Goal: Task Accomplishment & Management: Complete application form

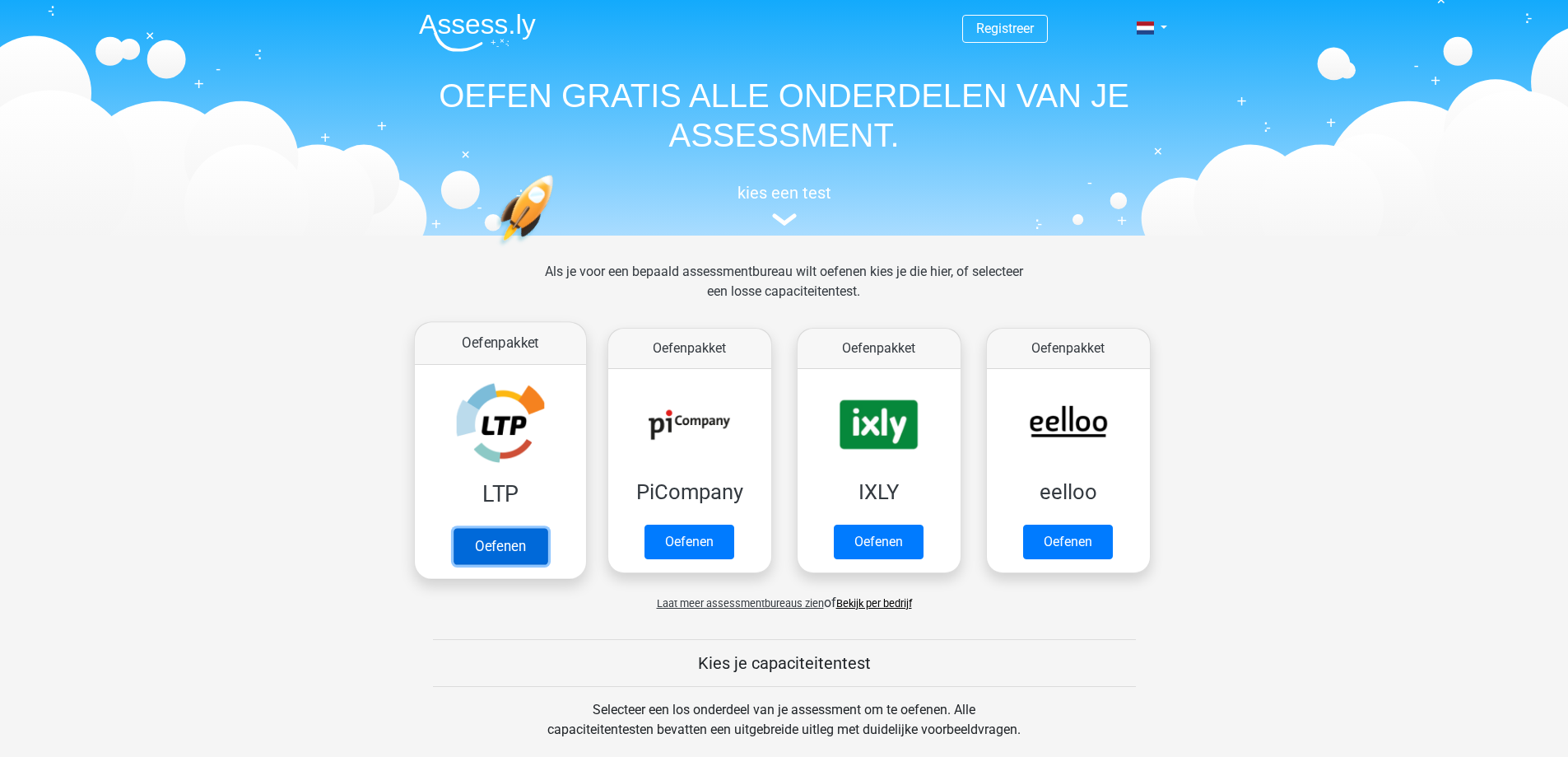
click at [514, 549] on link "Oefenen" at bounding box center [499, 545] width 94 height 36
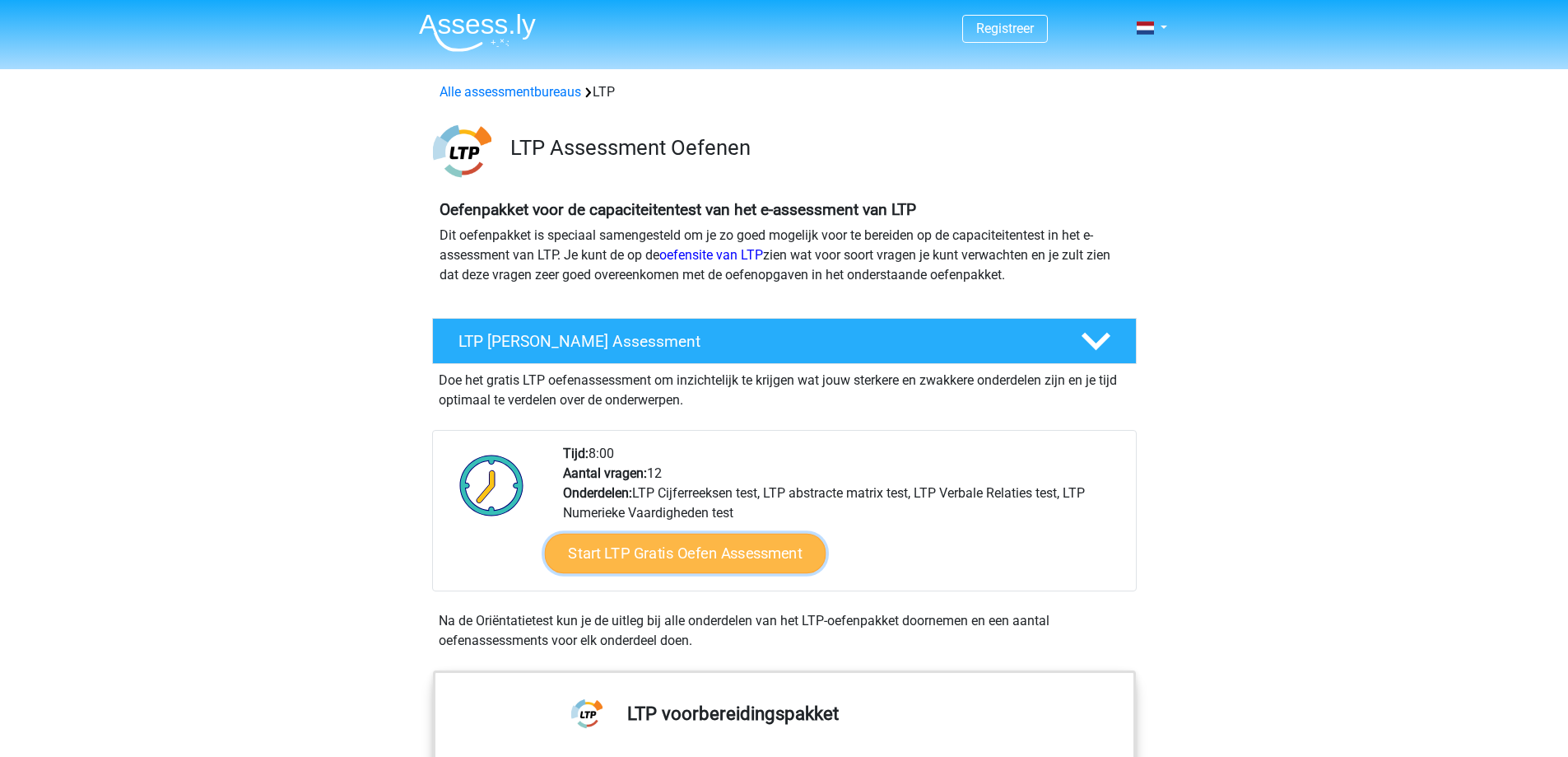
click at [631, 564] on link "Start LTP Gratis Oefen Assessment" at bounding box center [685, 553] width 282 height 39
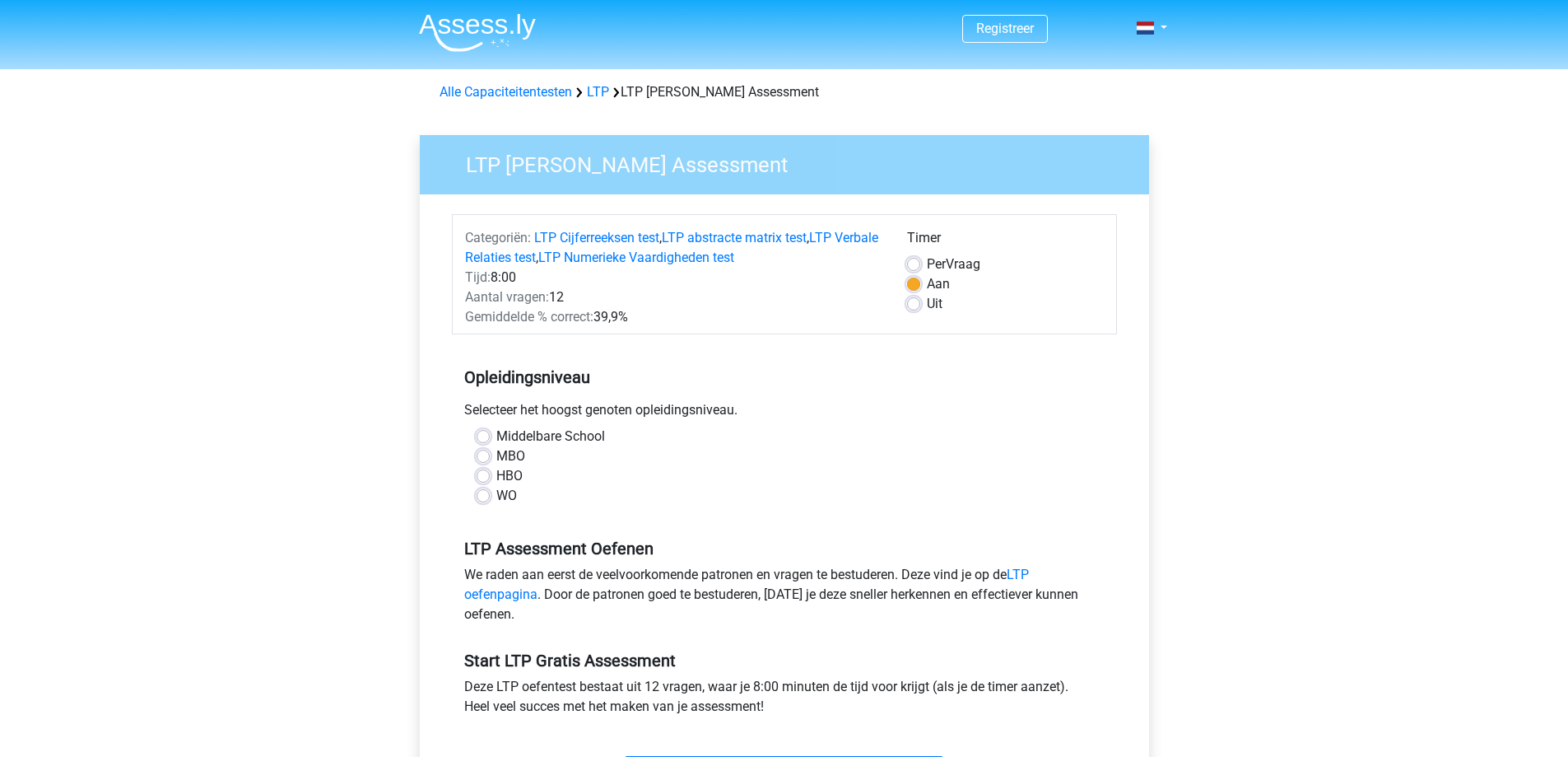
click at [514, 433] on label "Middelbare School" at bounding box center [551, 437] width 108 height 20
click at [490, 433] on input "Middelbare School" at bounding box center [483, 435] width 13 height 17
radio input "true"
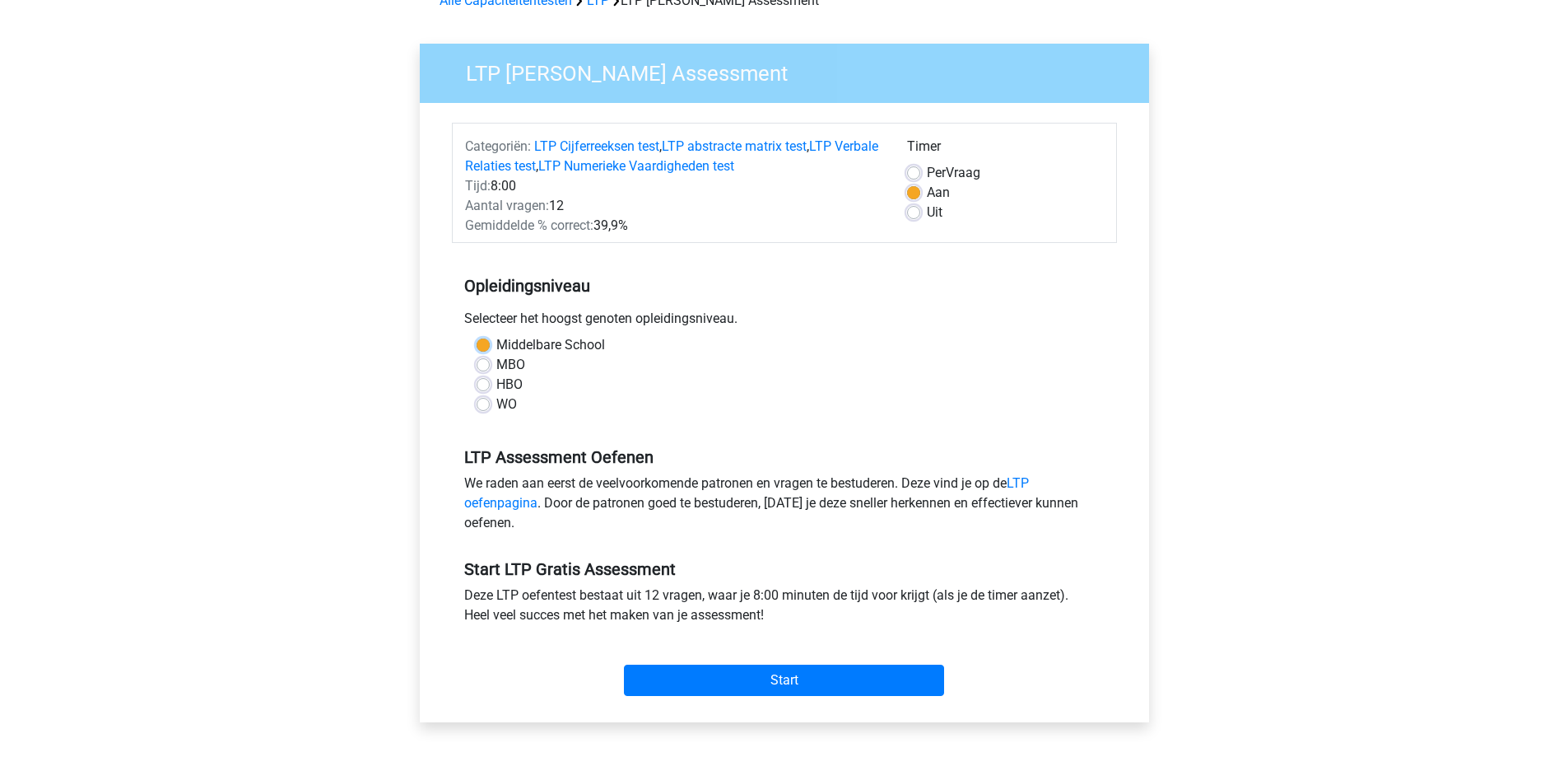
scroll to position [165, 0]
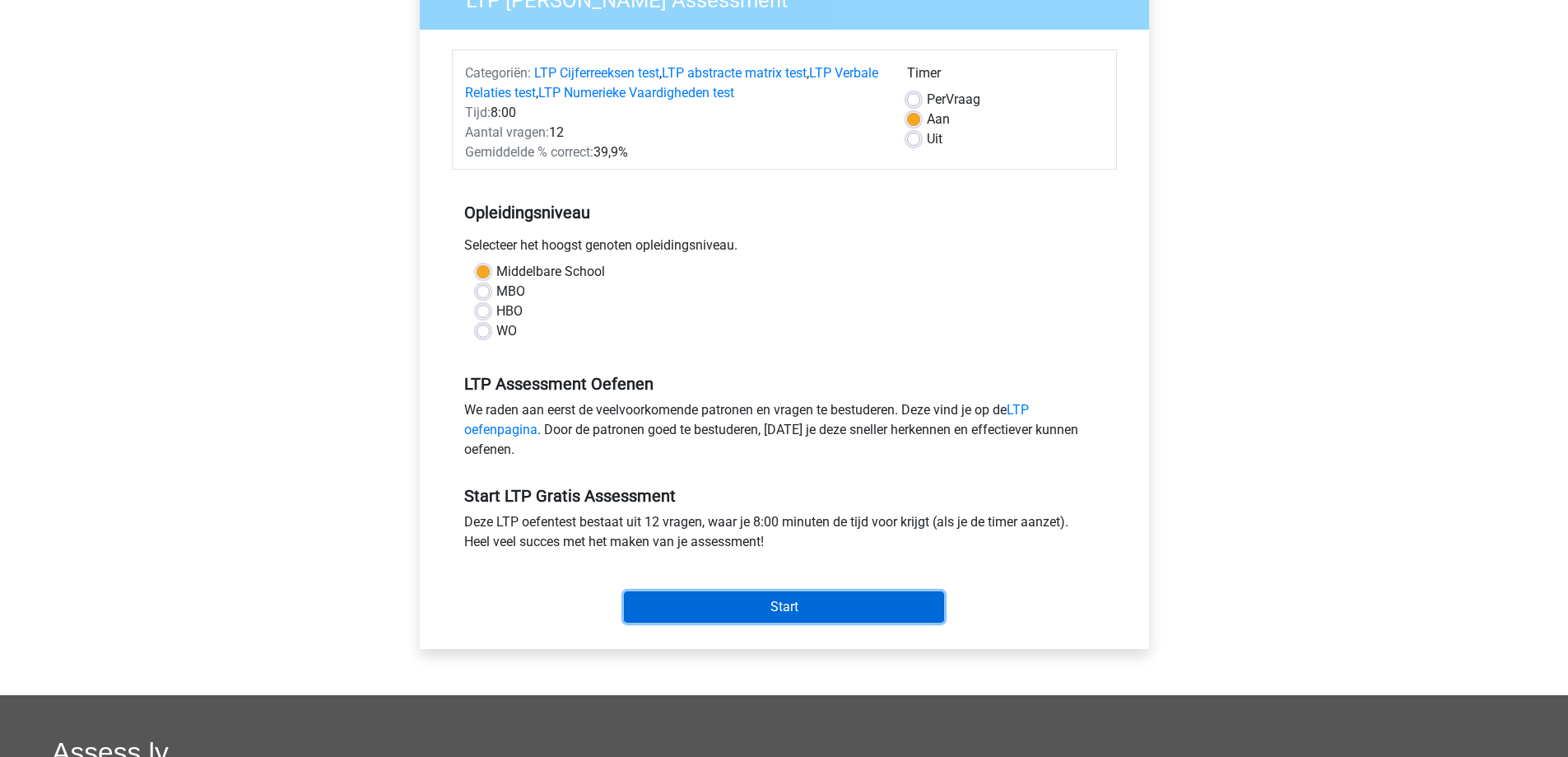
click at [725, 614] on input "Start" at bounding box center [784, 607] width 320 height 32
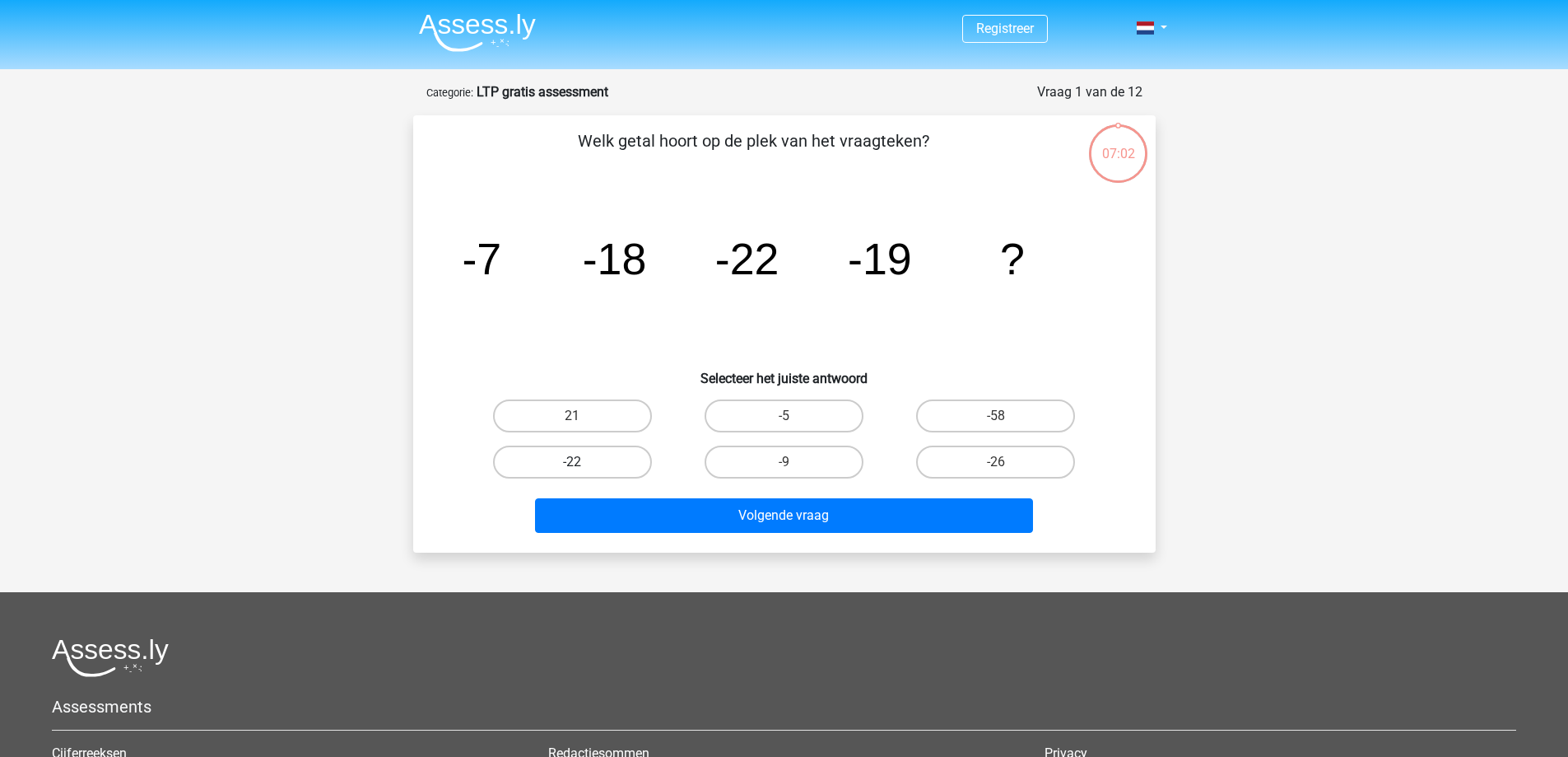
click at [630, 462] on label "-22" at bounding box center [572, 462] width 159 height 33
click at [582, 462] on input "-22" at bounding box center [577, 467] width 11 height 11
radio input "true"
click at [930, 457] on label "-26" at bounding box center [995, 462] width 159 height 33
click at [996, 462] on input "-26" at bounding box center [1001, 467] width 11 height 11
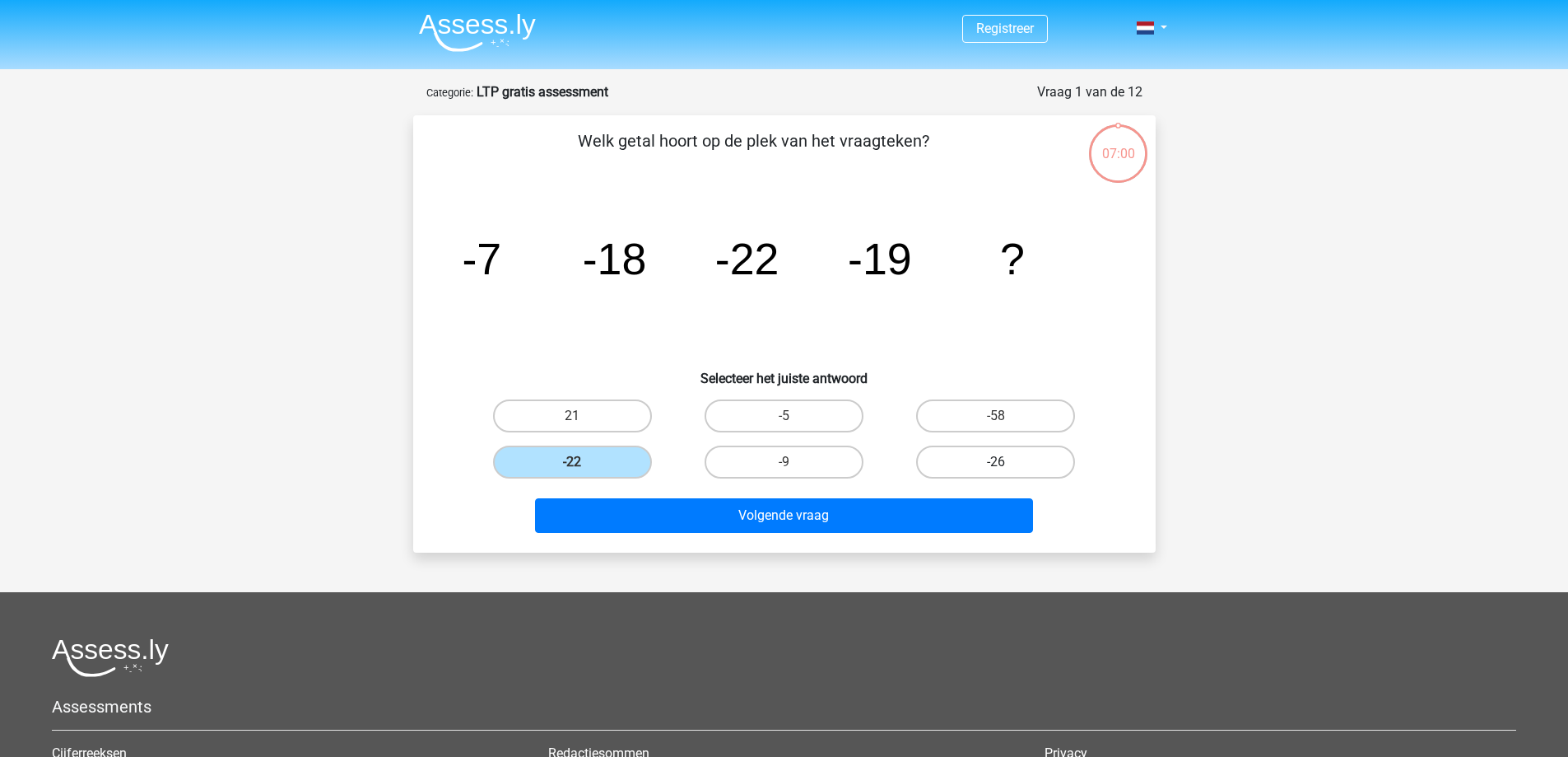
radio input "true"
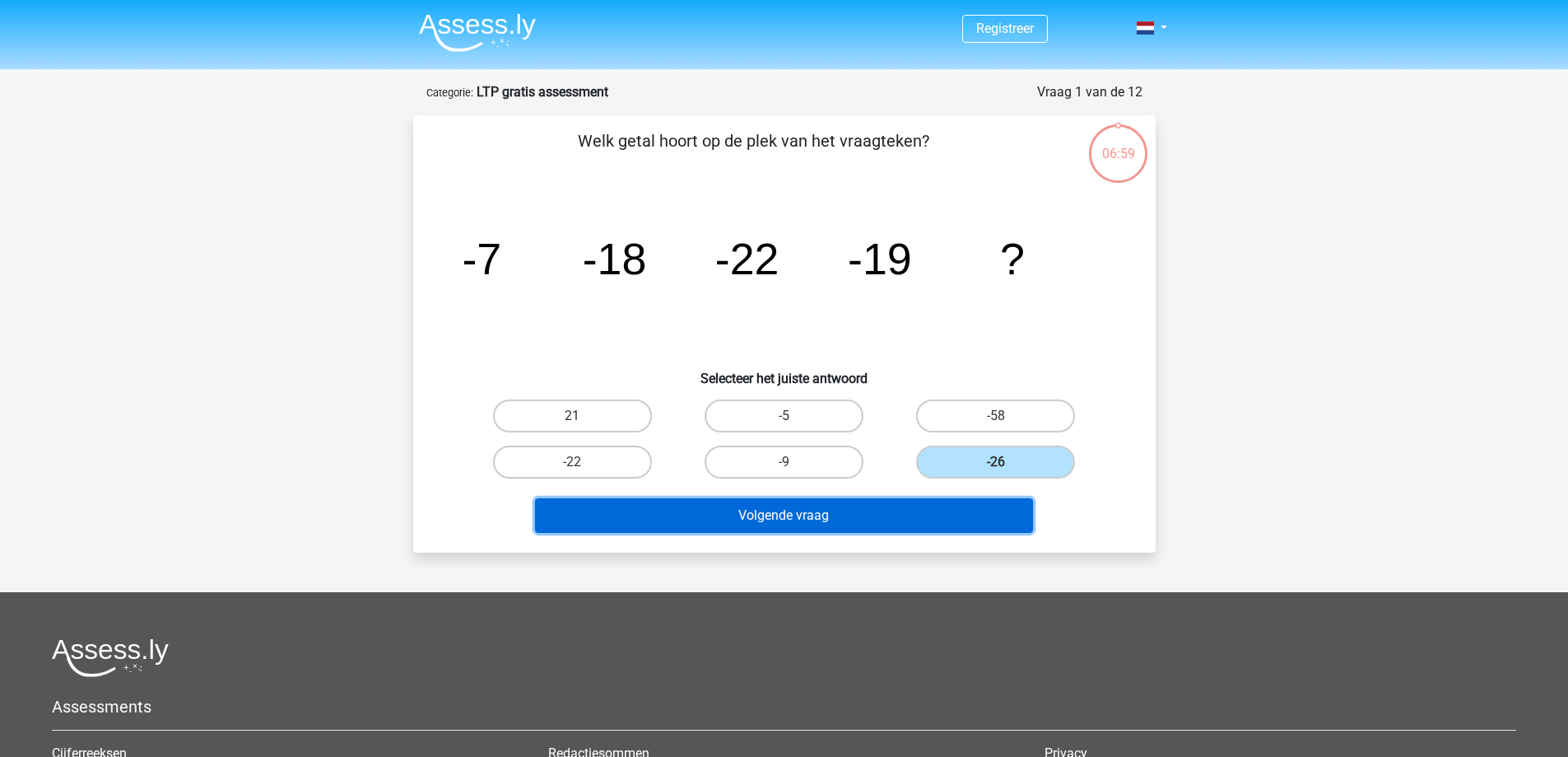
click at [819, 512] on button "Volgende vraag" at bounding box center [784, 515] width 498 height 34
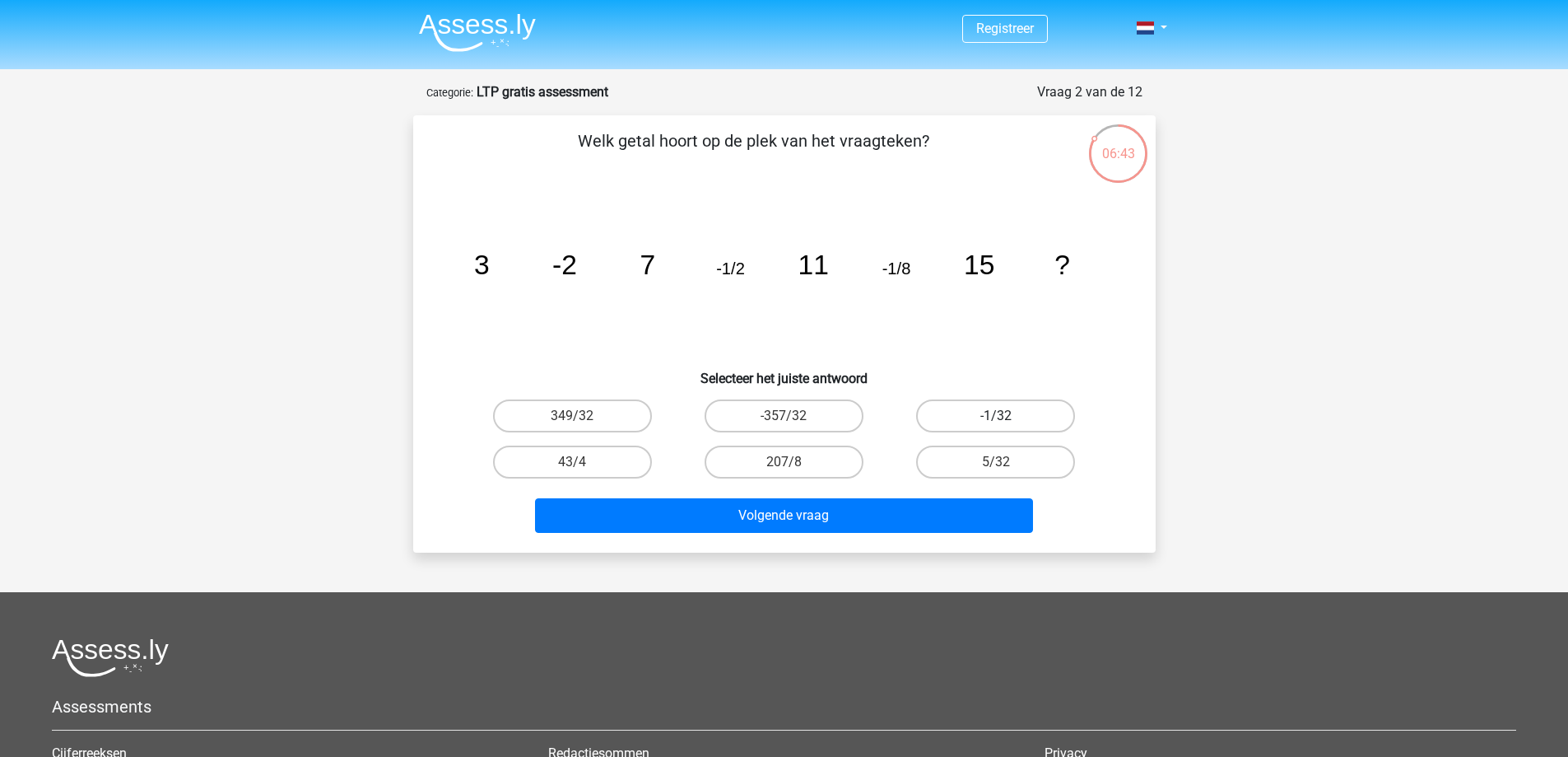
click at [946, 410] on label "-1/32" at bounding box center [995, 416] width 159 height 33
click at [996, 416] on input "-1/32" at bounding box center [1001, 421] width 11 height 11
radio input "true"
click at [886, 534] on div "Volgende vraag" at bounding box center [784, 519] width 636 height 41
click at [885, 534] on div "Volgende vraag" at bounding box center [784, 519] width 636 height 41
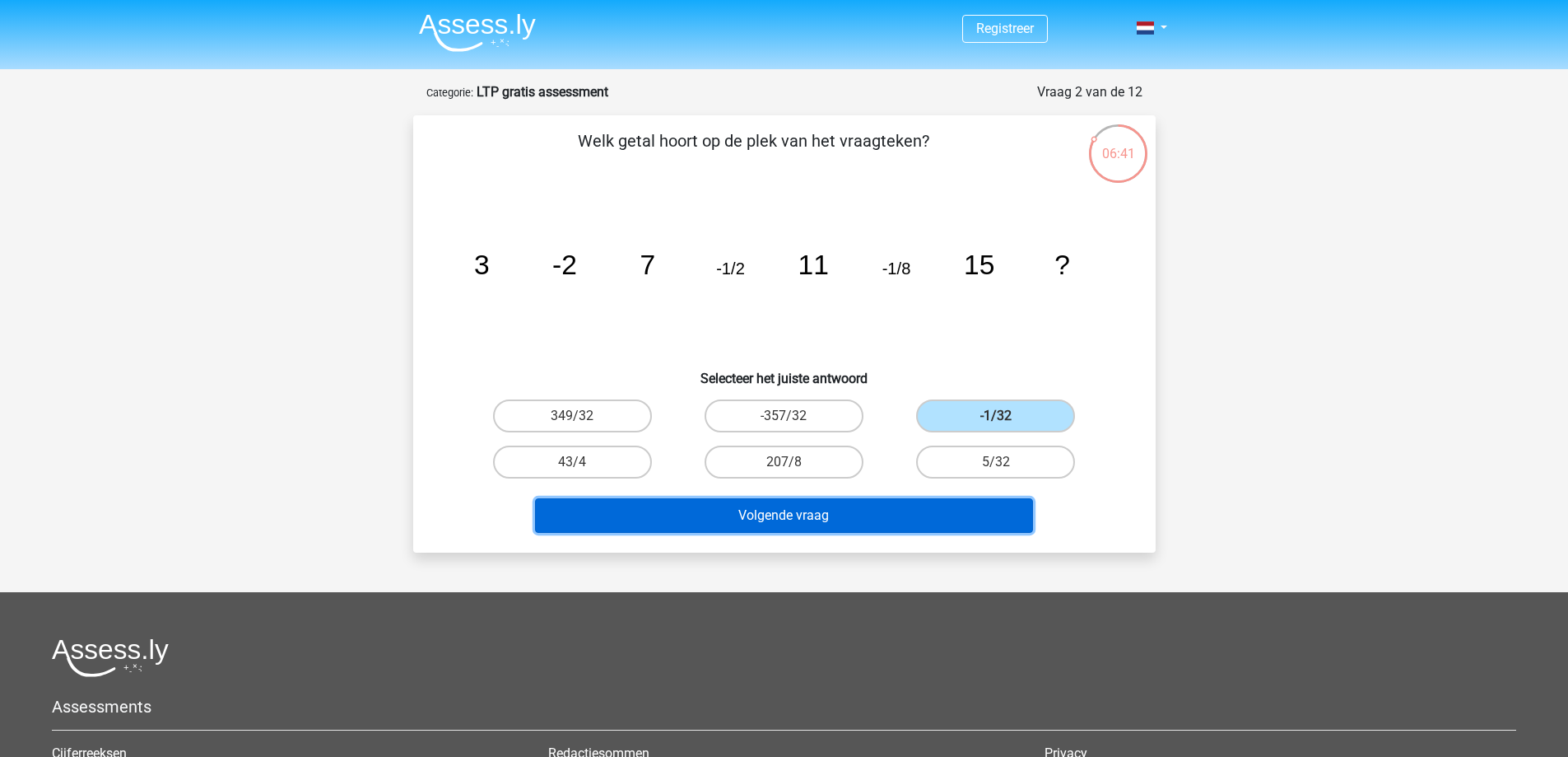
click at [877, 519] on button "Volgende vraag" at bounding box center [784, 515] width 498 height 34
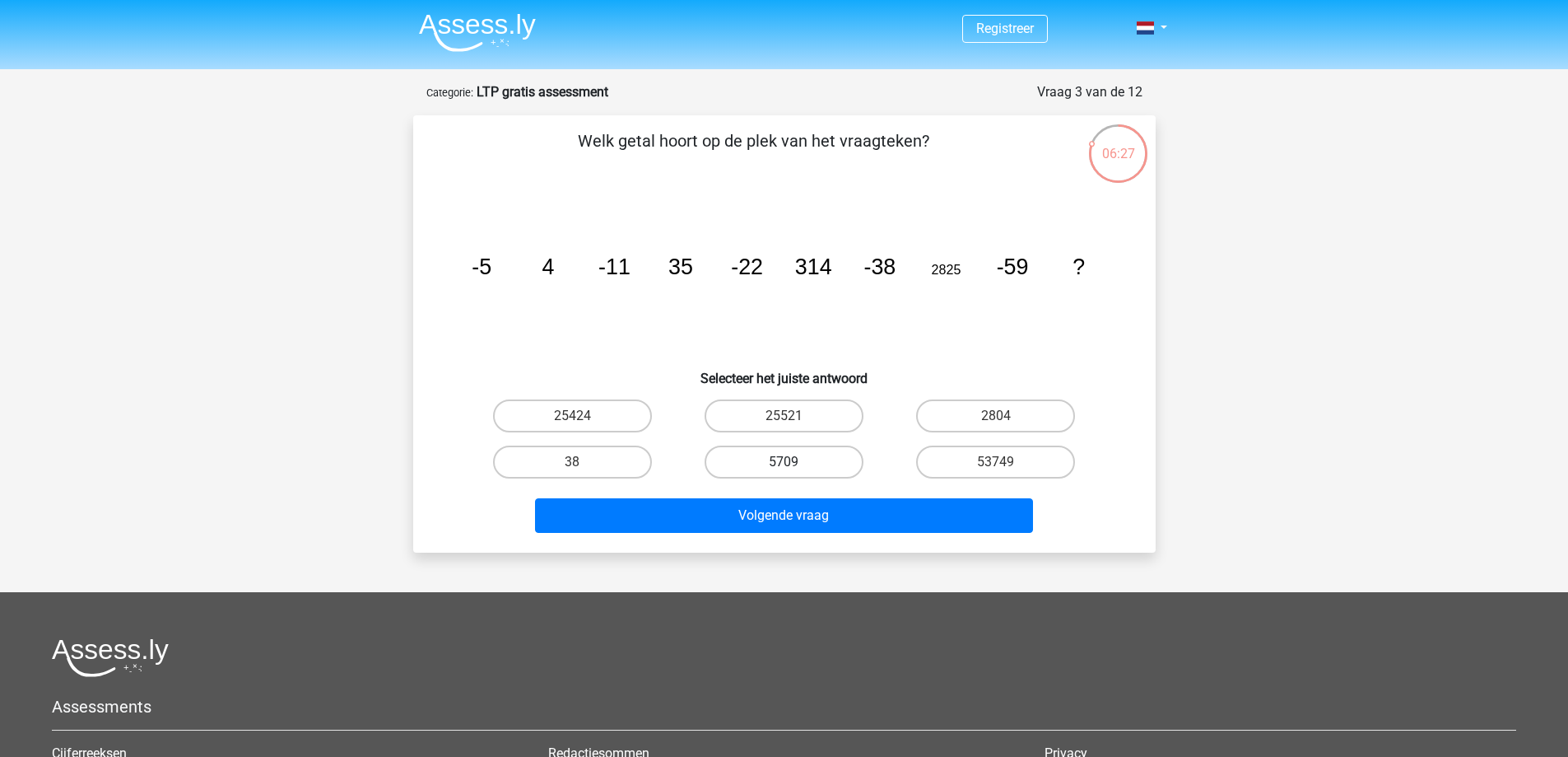
click at [733, 465] on label "5709" at bounding box center [784, 462] width 159 height 33
click at [783, 465] on input "5709" at bounding box center [788, 467] width 11 height 11
radio input "true"
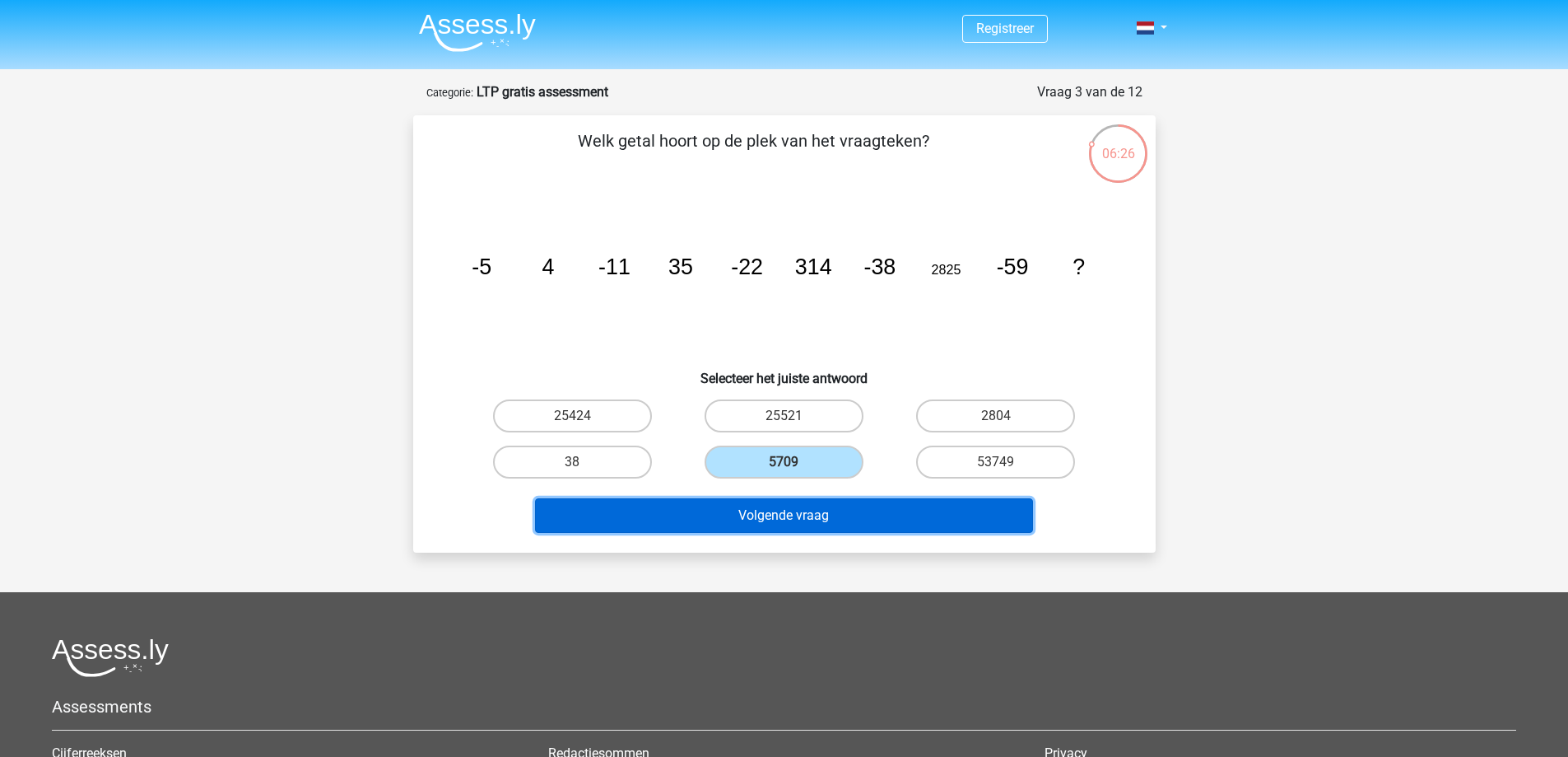
click at [759, 504] on button "Volgende vraag" at bounding box center [784, 515] width 498 height 34
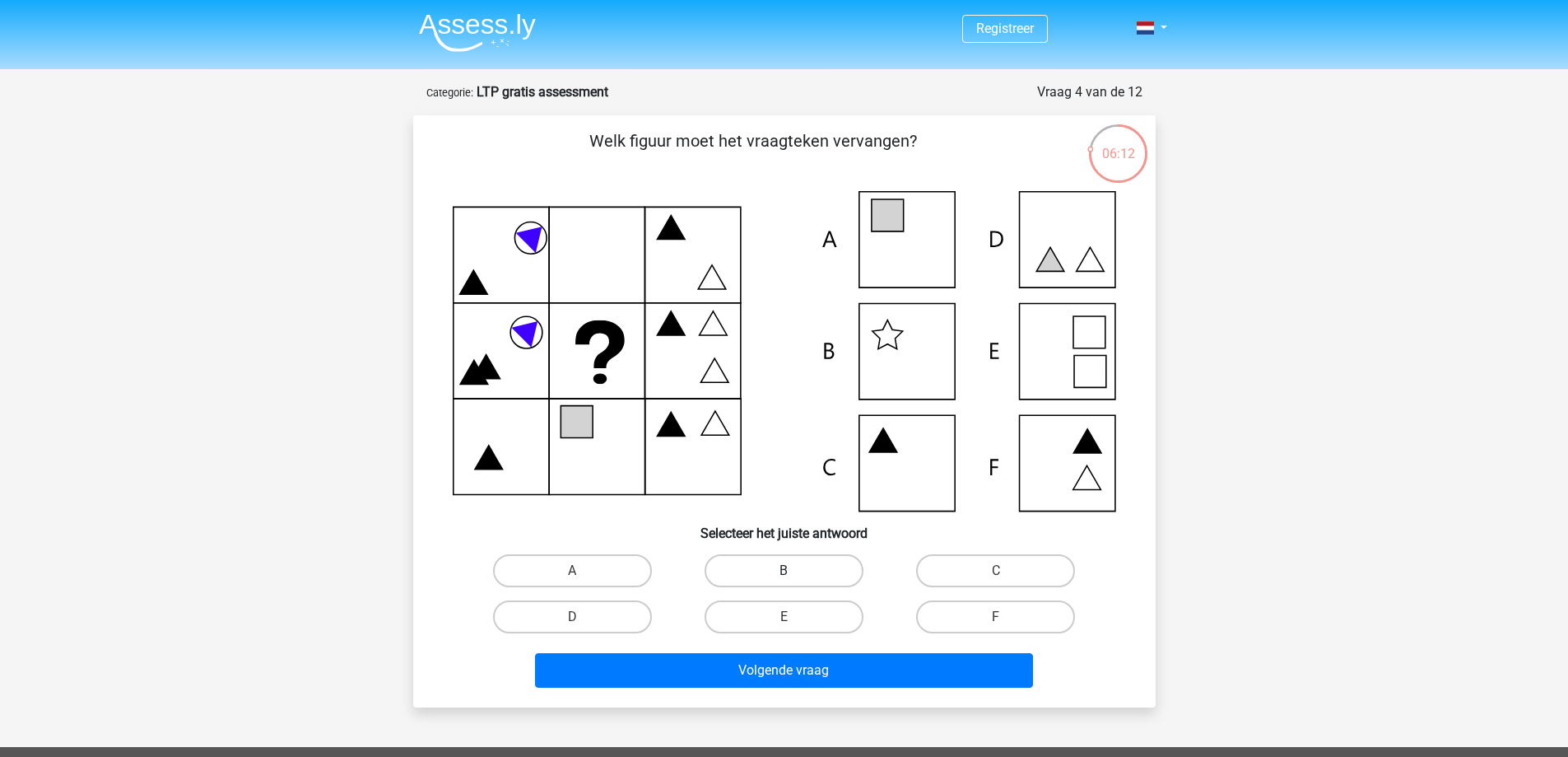
click at [780, 563] on label "B" at bounding box center [784, 571] width 159 height 33
click at [783, 571] on input "B" at bounding box center [788, 576] width 11 height 11
radio input "true"
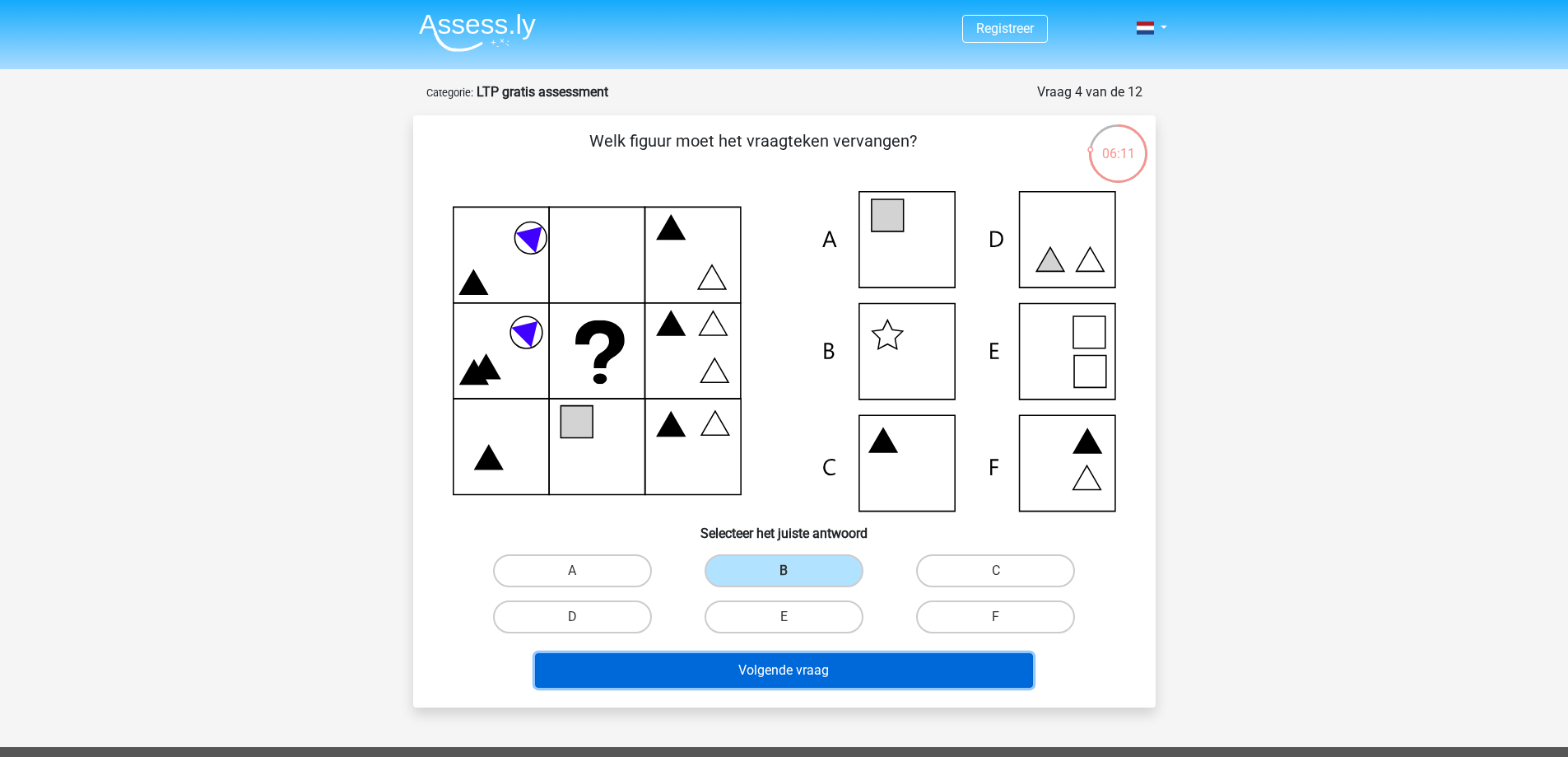
click at [815, 686] on button "Volgende vraag" at bounding box center [784, 669] width 498 height 34
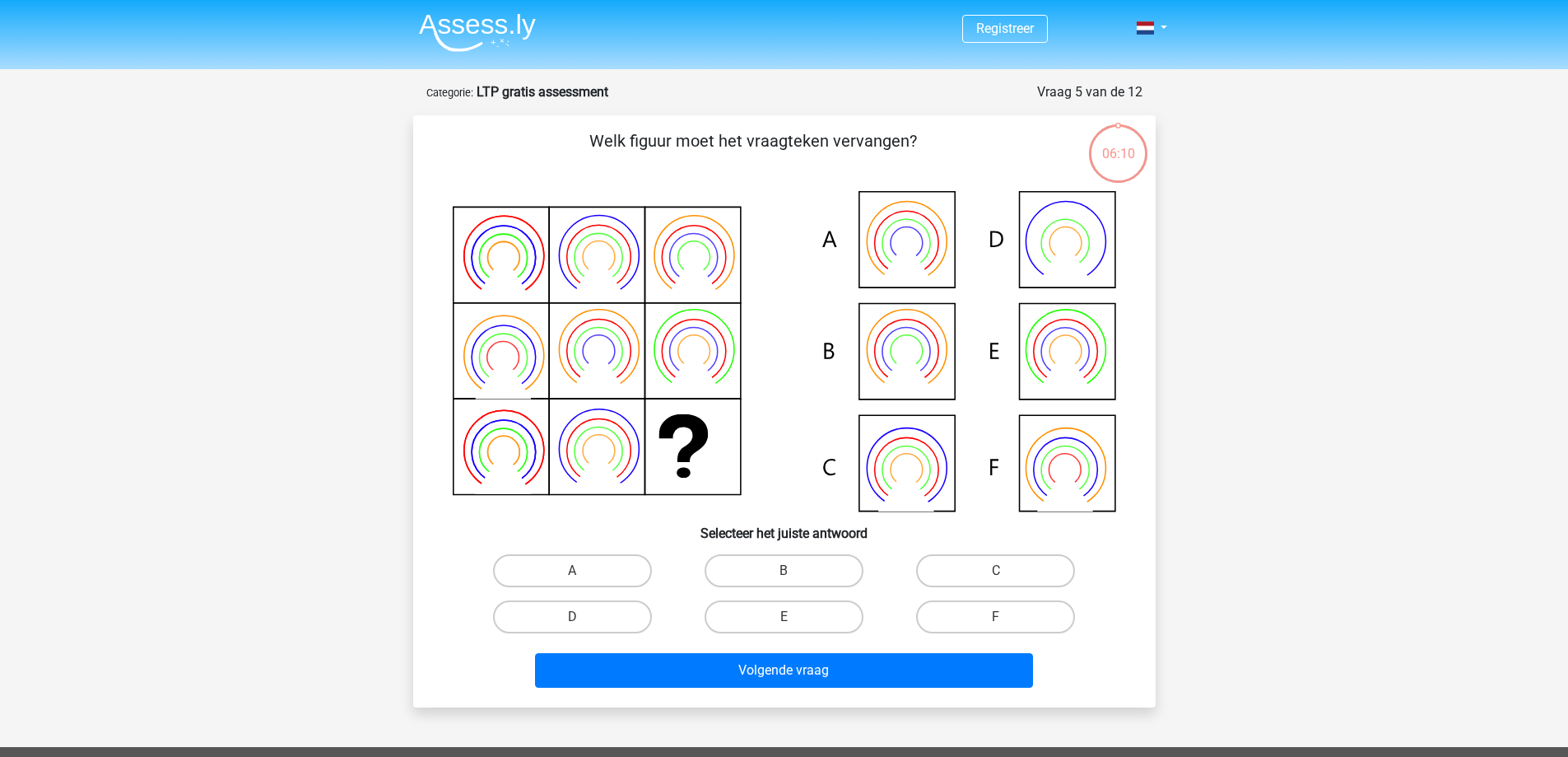
scroll to position [83, 0]
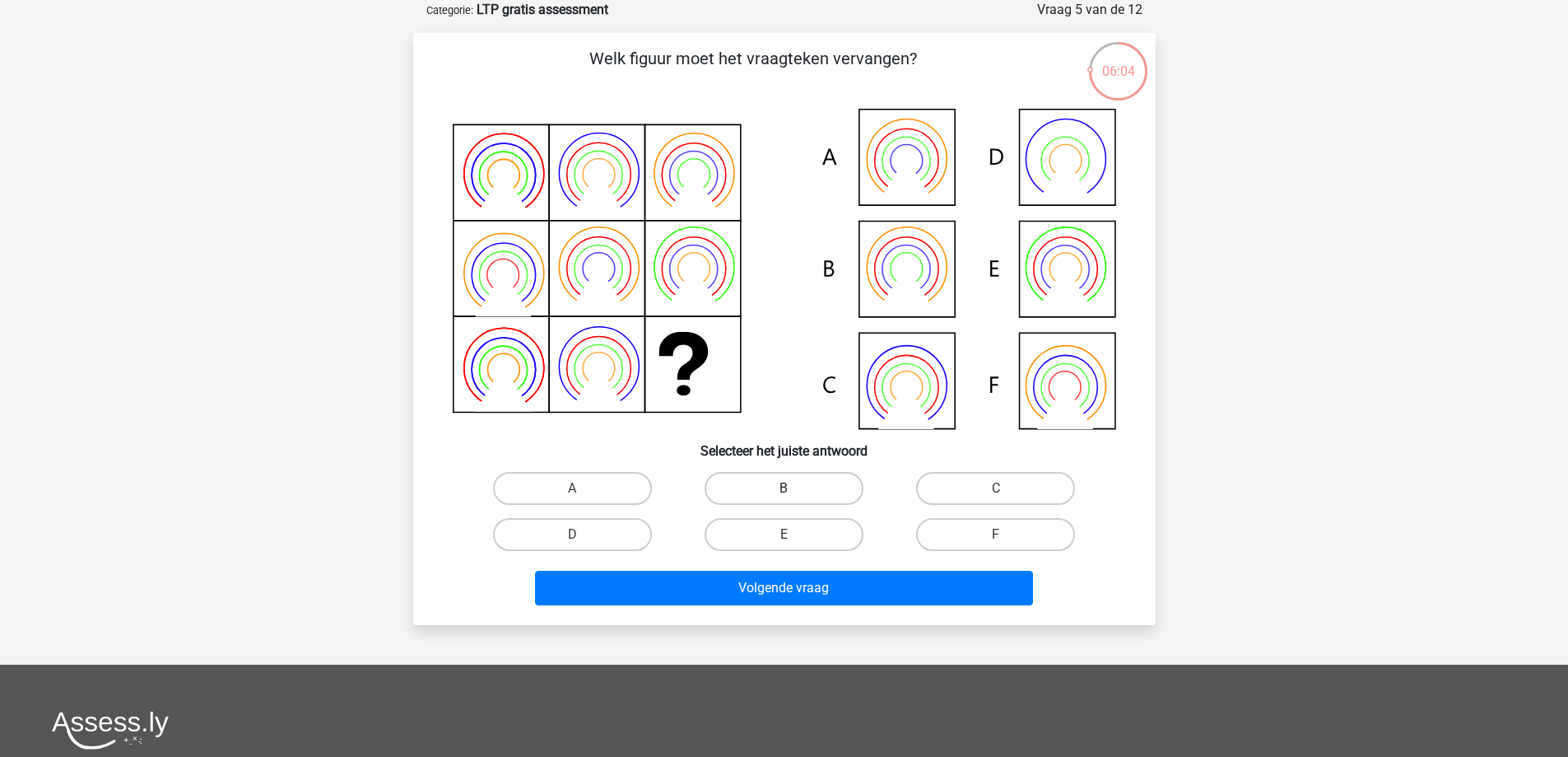
click at [811, 487] on label "B" at bounding box center [784, 489] width 159 height 33
click at [794, 489] on input "B" at bounding box center [788, 494] width 11 height 11
radio input "true"
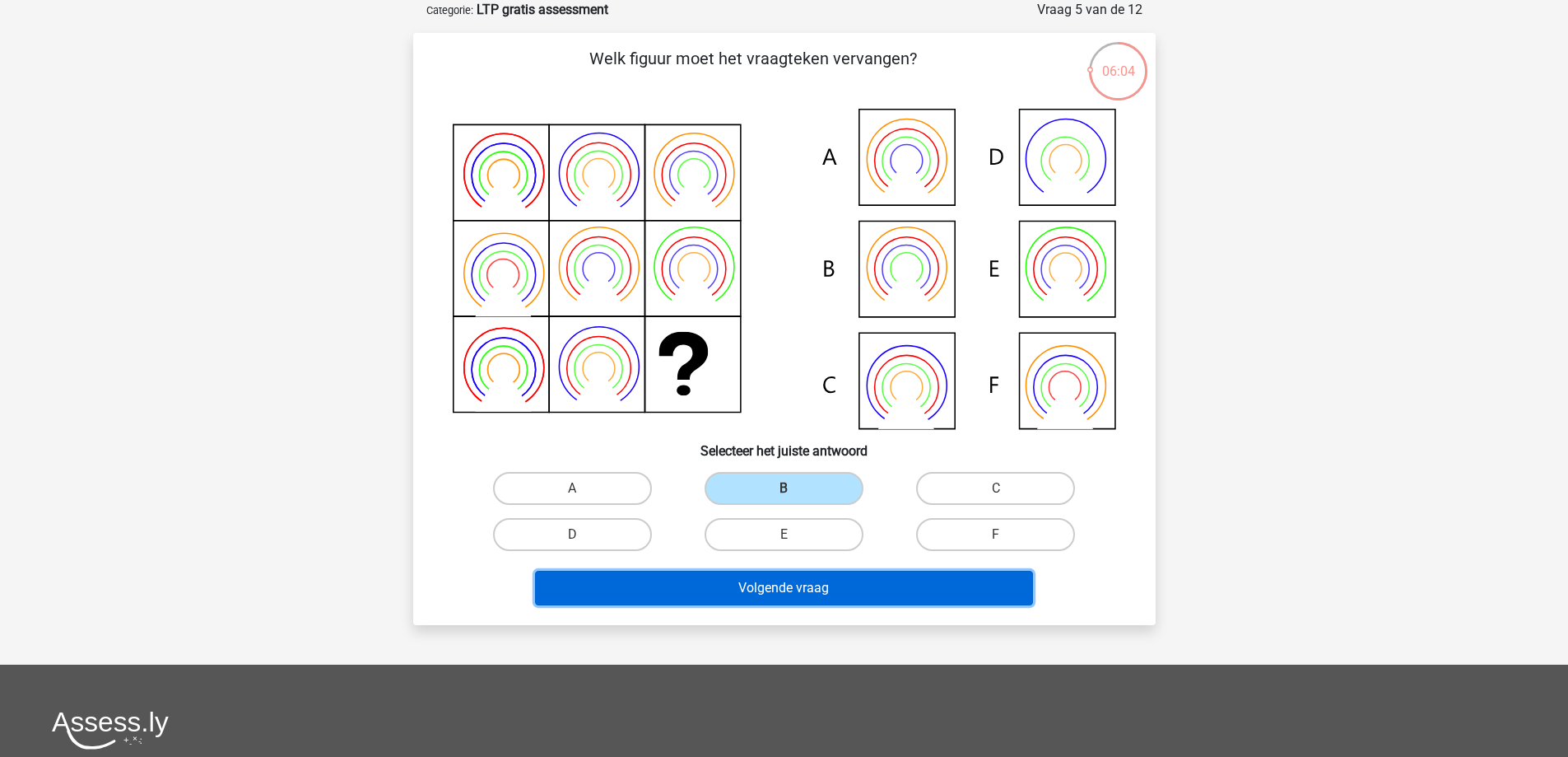
click at [813, 586] on button "Volgende vraag" at bounding box center [784, 588] width 498 height 34
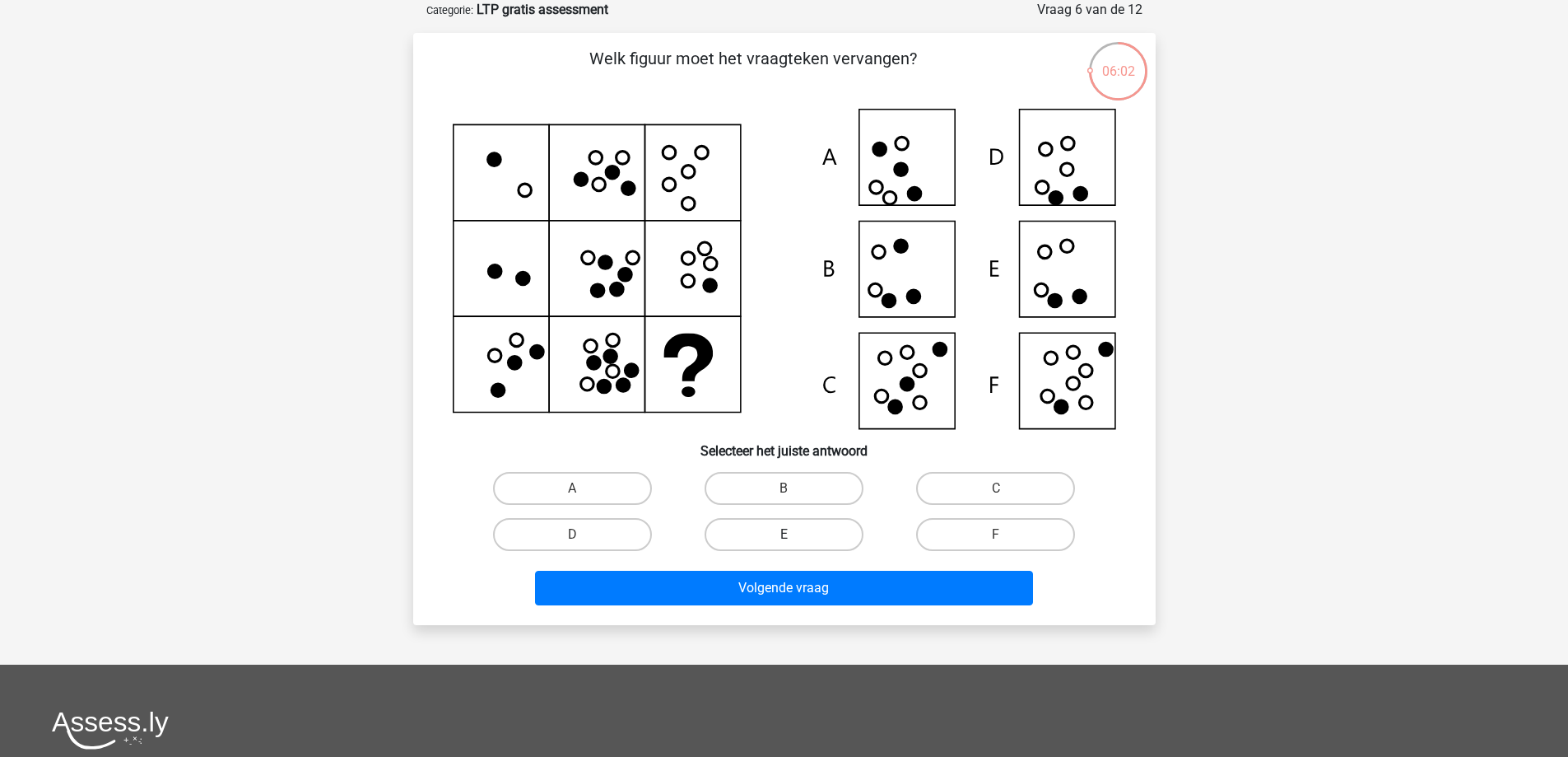
click at [801, 526] on label "E" at bounding box center [784, 534] width 159 height 33
click at [794, 534] on input "E" at bounding box center [788, 539] width 11 height 11
radio input "true"
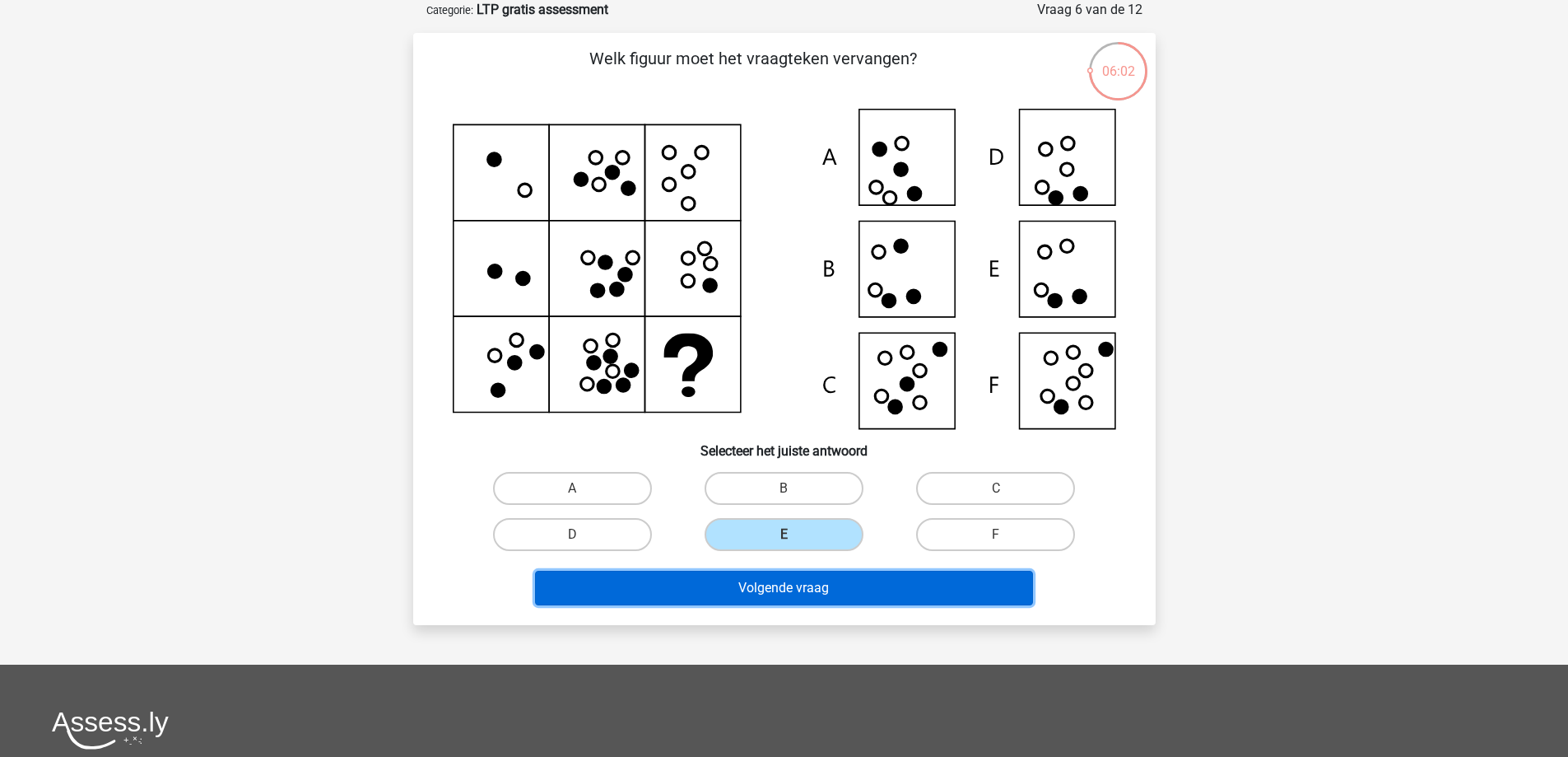
click at [800, 579] on button "Volgende vraag" at bounding box center [784, 588] width 498 height 34
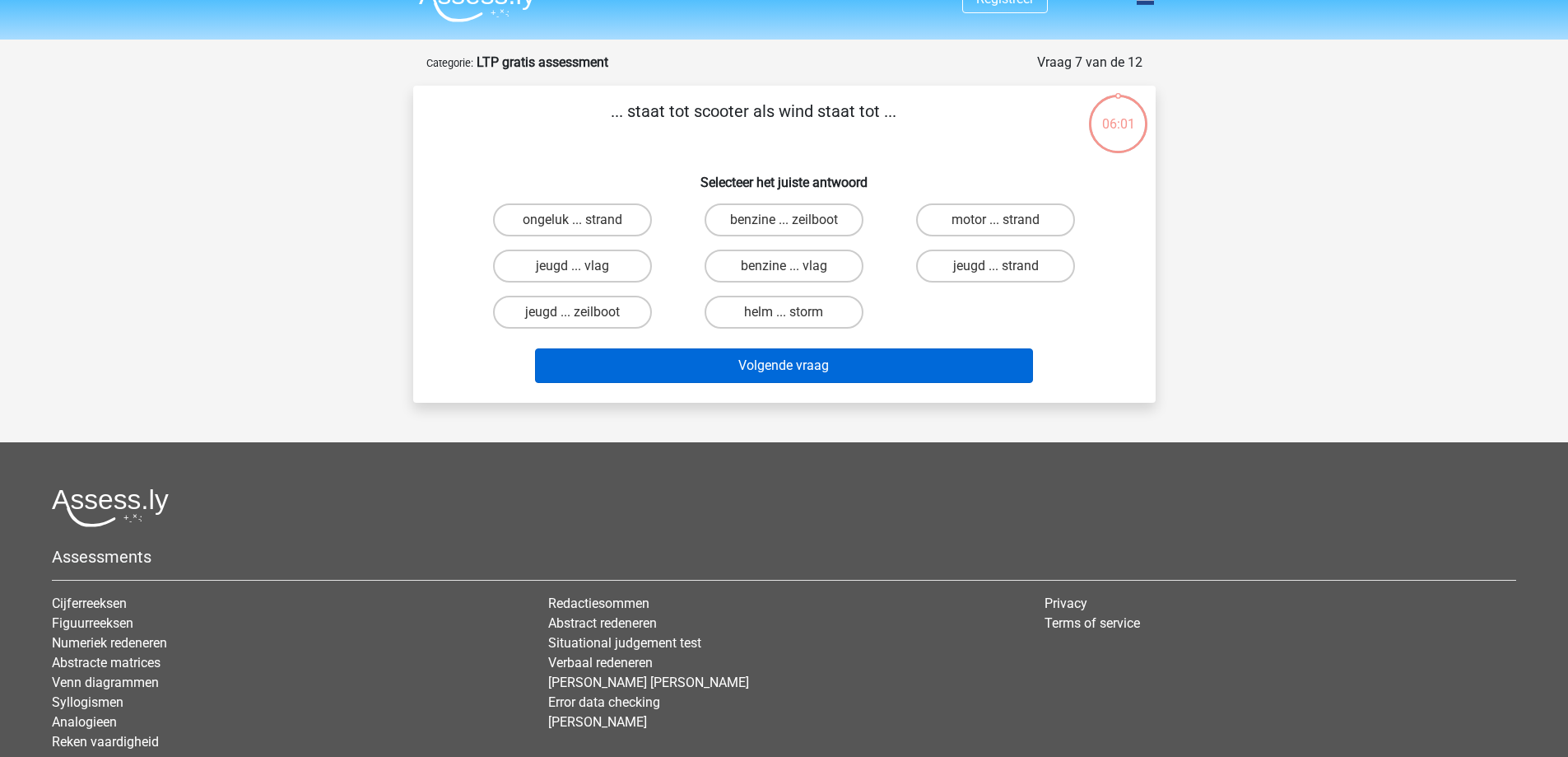
scroll to position [0, 0]
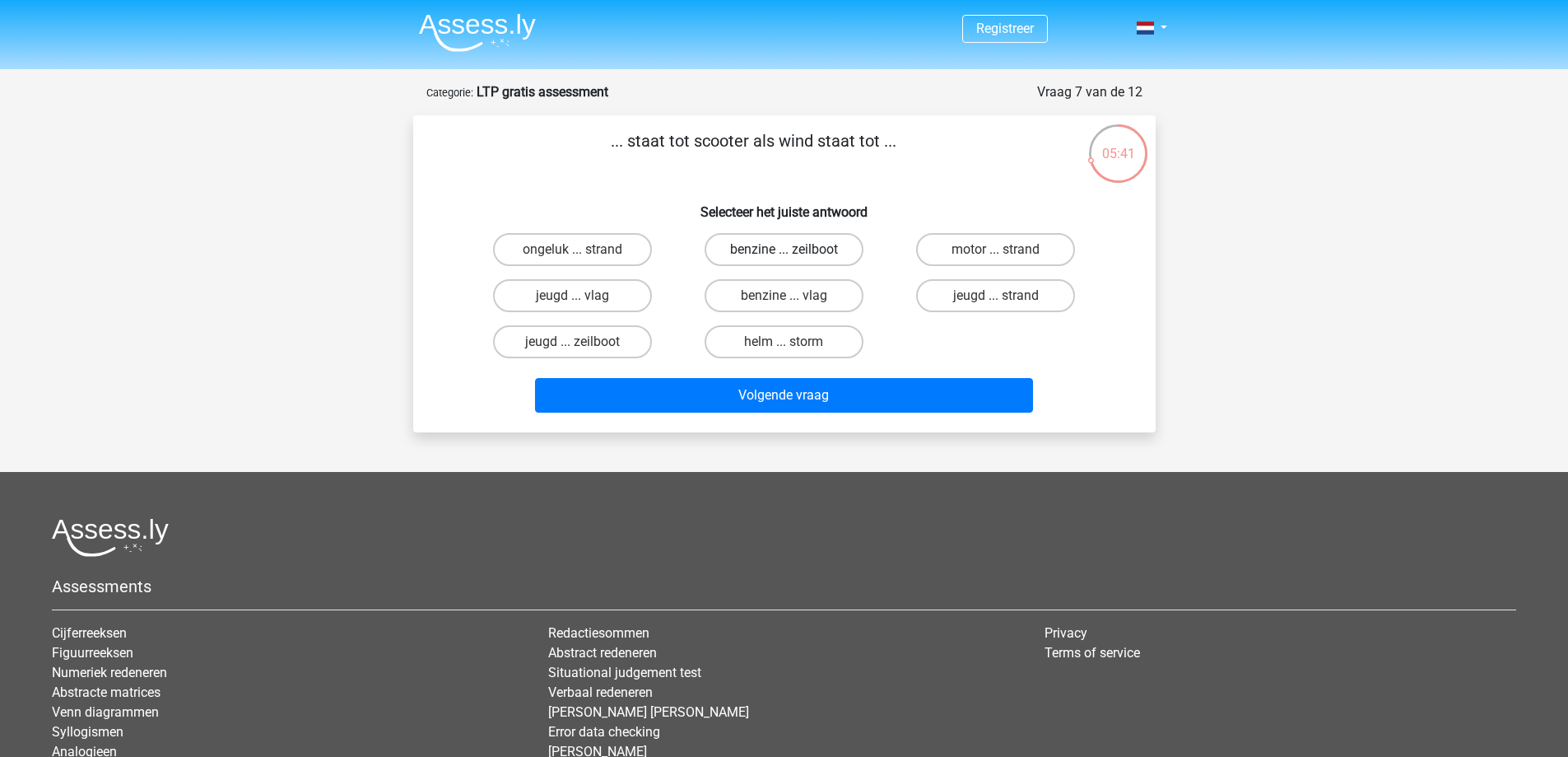
click at [839, 258] on label "benzine ... zeilboot" at bounding box center [784, 250] width 159 height 33
click at [794, 258] on input "benzine ... zeilboot" at bounding box center [788, 254] width 11 height 11
radio input "true"
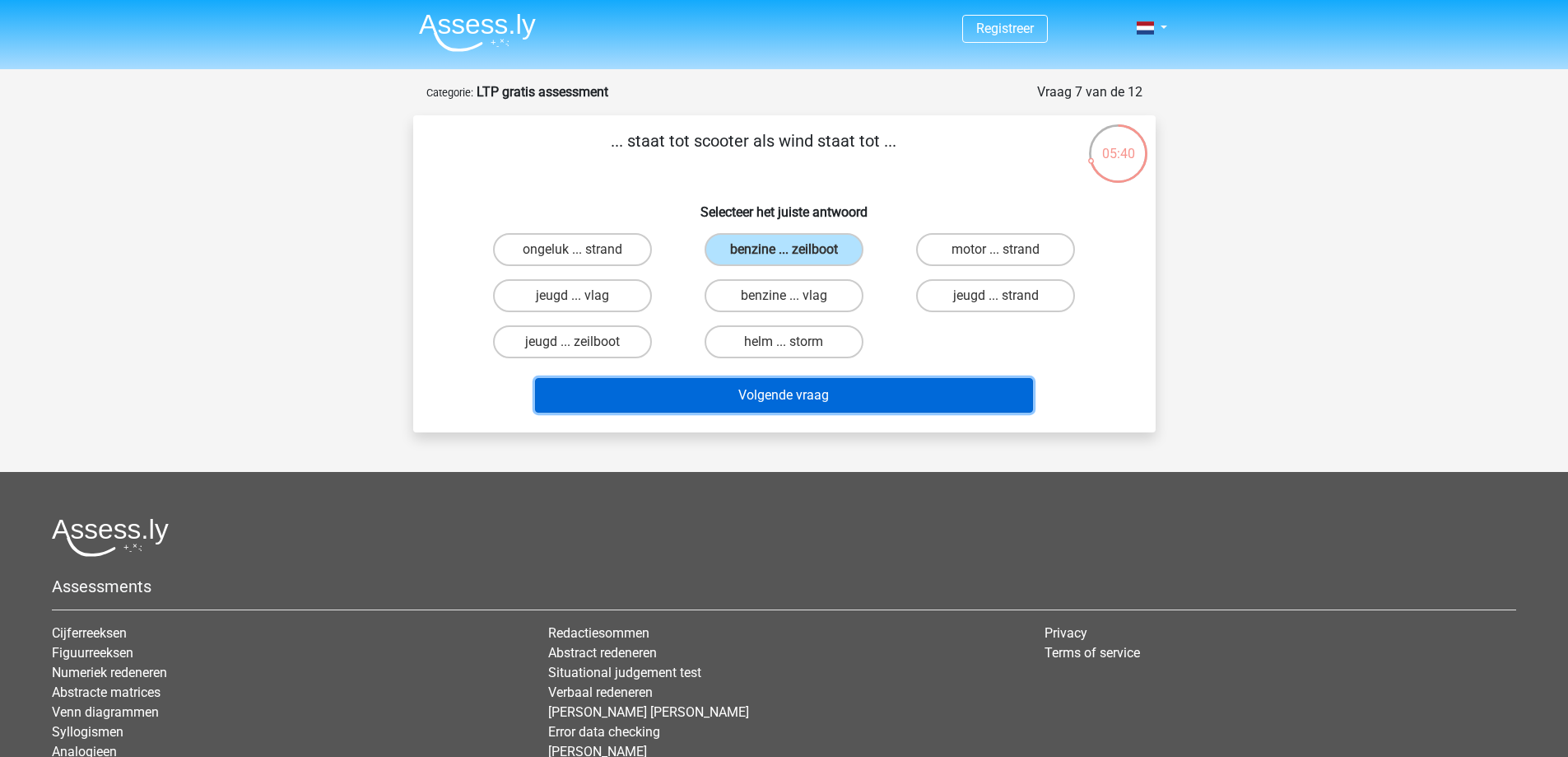
click at [872, 401] on button "Volgende vraag" at bounding box center [784, 394] width 498 height 34
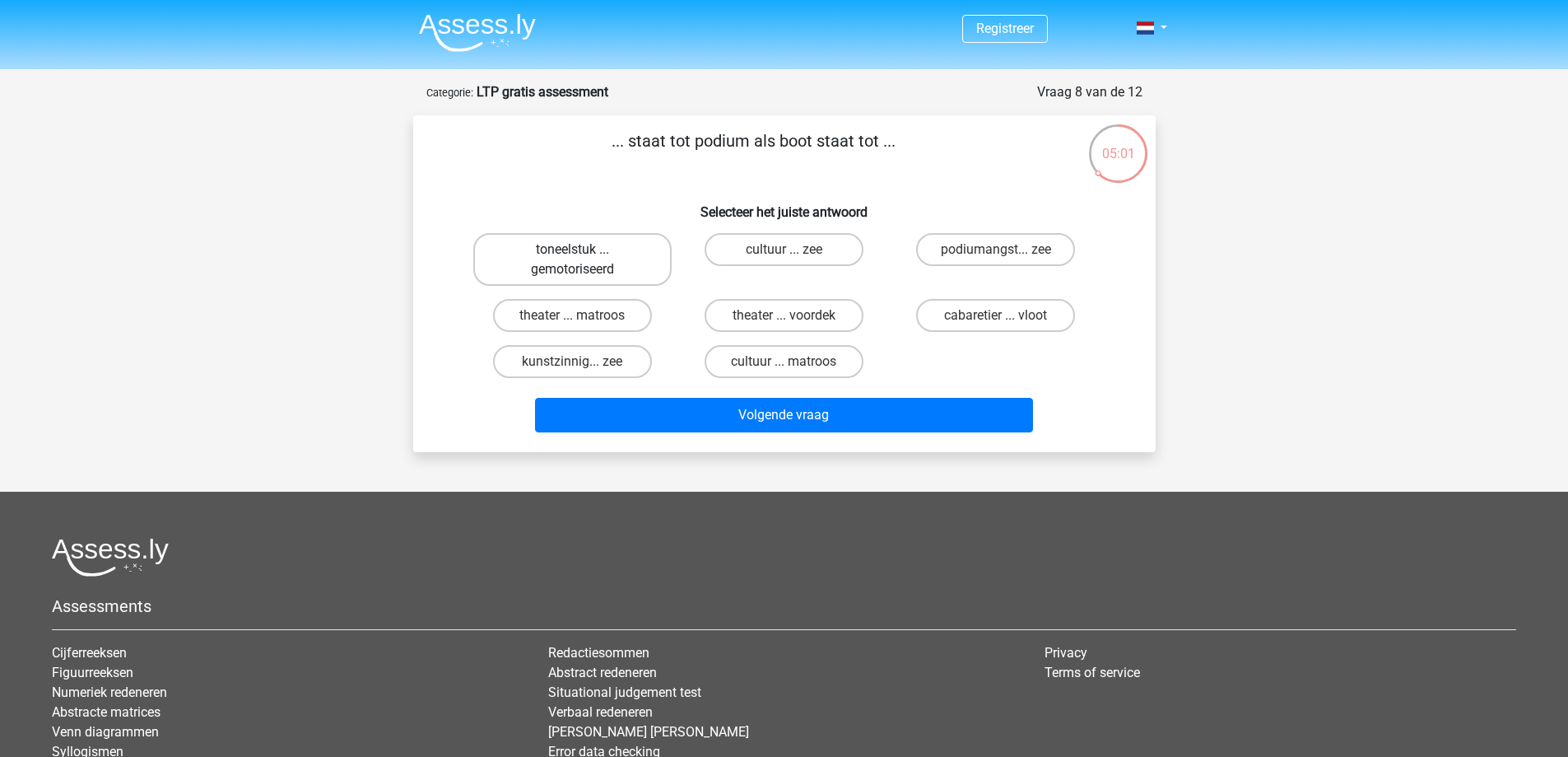
click at [661, 283] on label "toneelstuk ... gemotoriseerd" at bounding box center [572, 259] width 198 height 53
click at [582, 260] on input "toneelstuk ... gemotoriseerd" at bounding box center [577, 254] width 11 height 11
radio input "true"
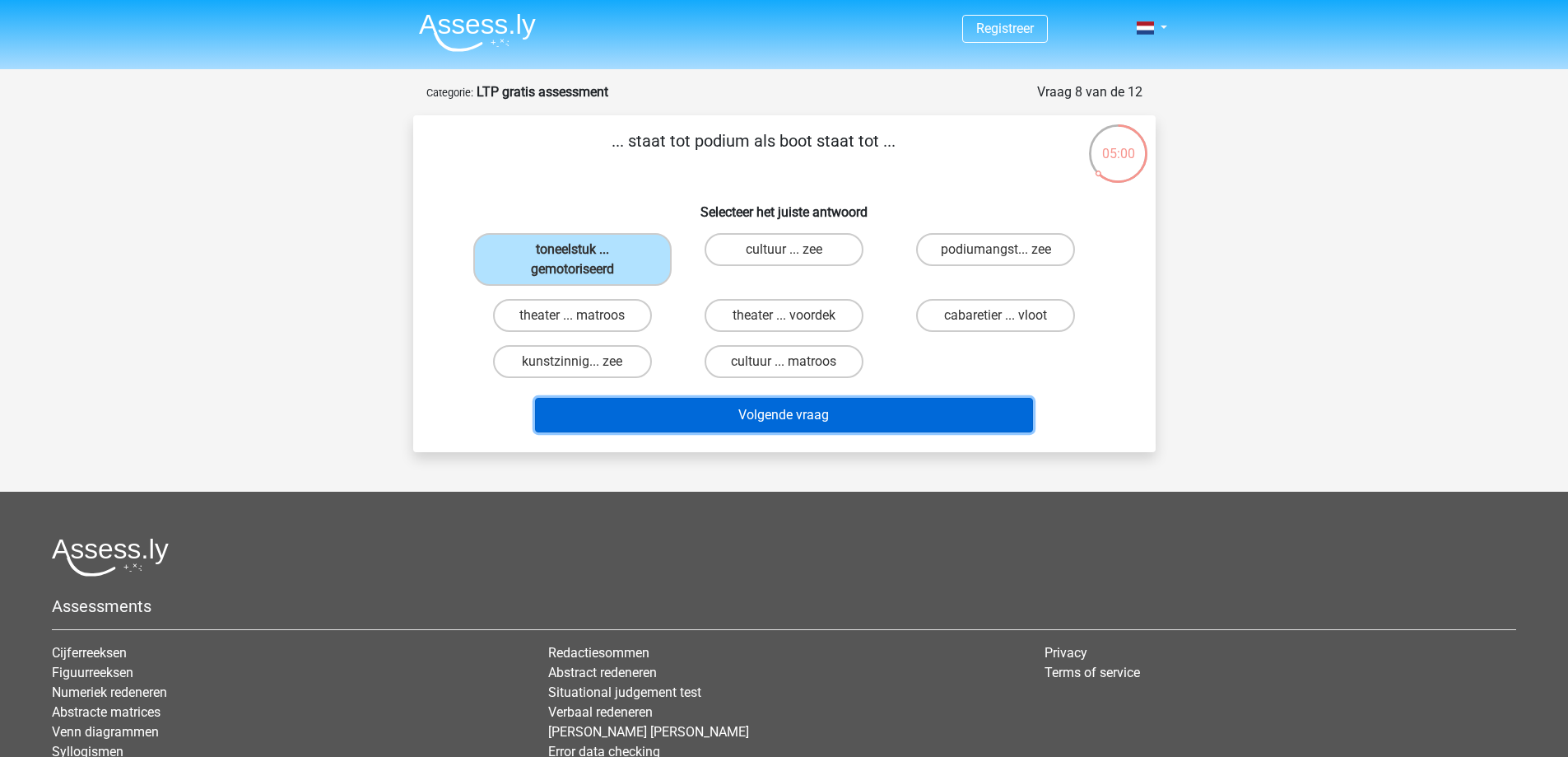
click at [799, 422] on button "Volgende vraag" at bounding box center [784, 414] width 498 height 34
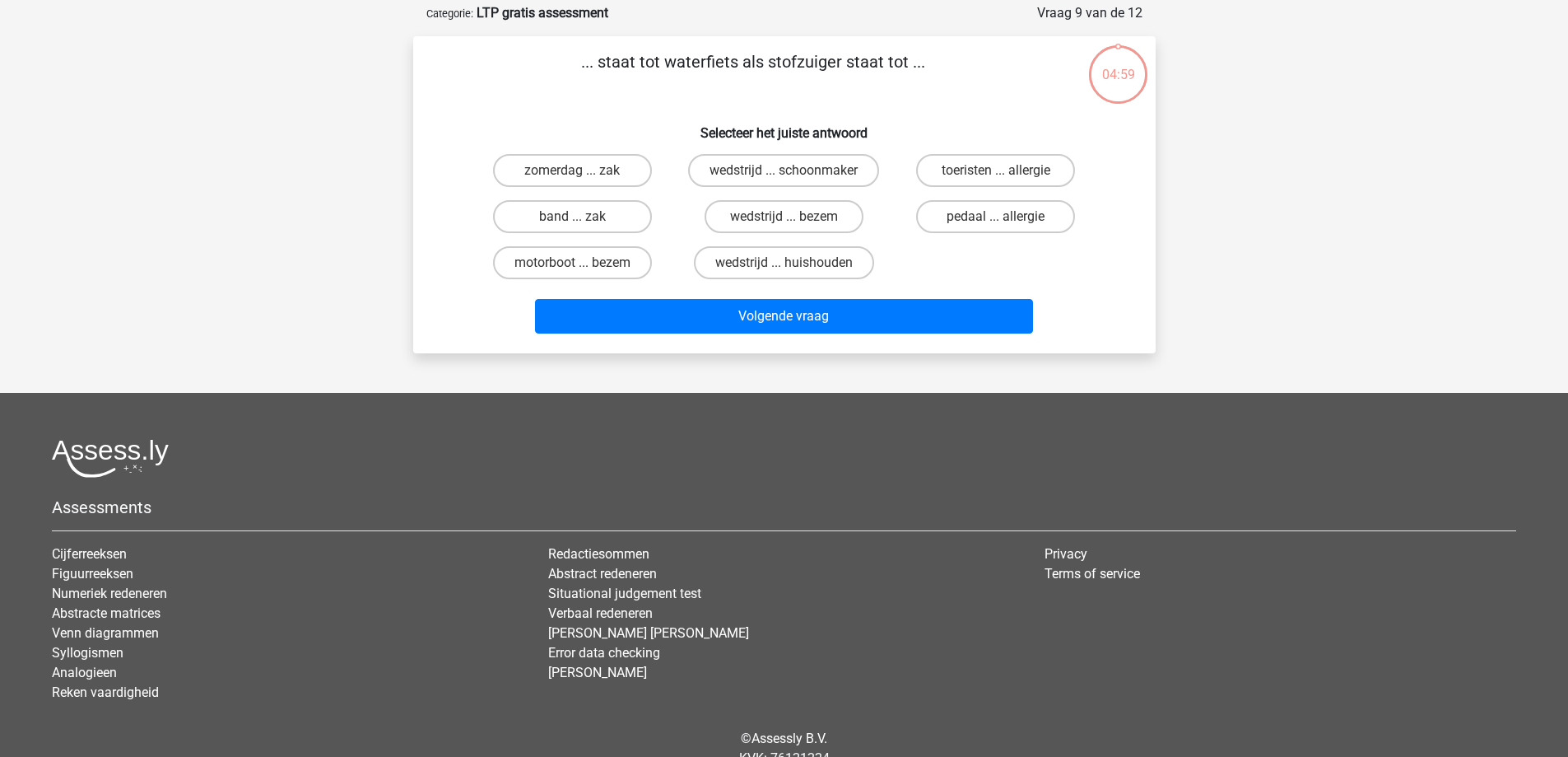
scroll to position [83, 0]
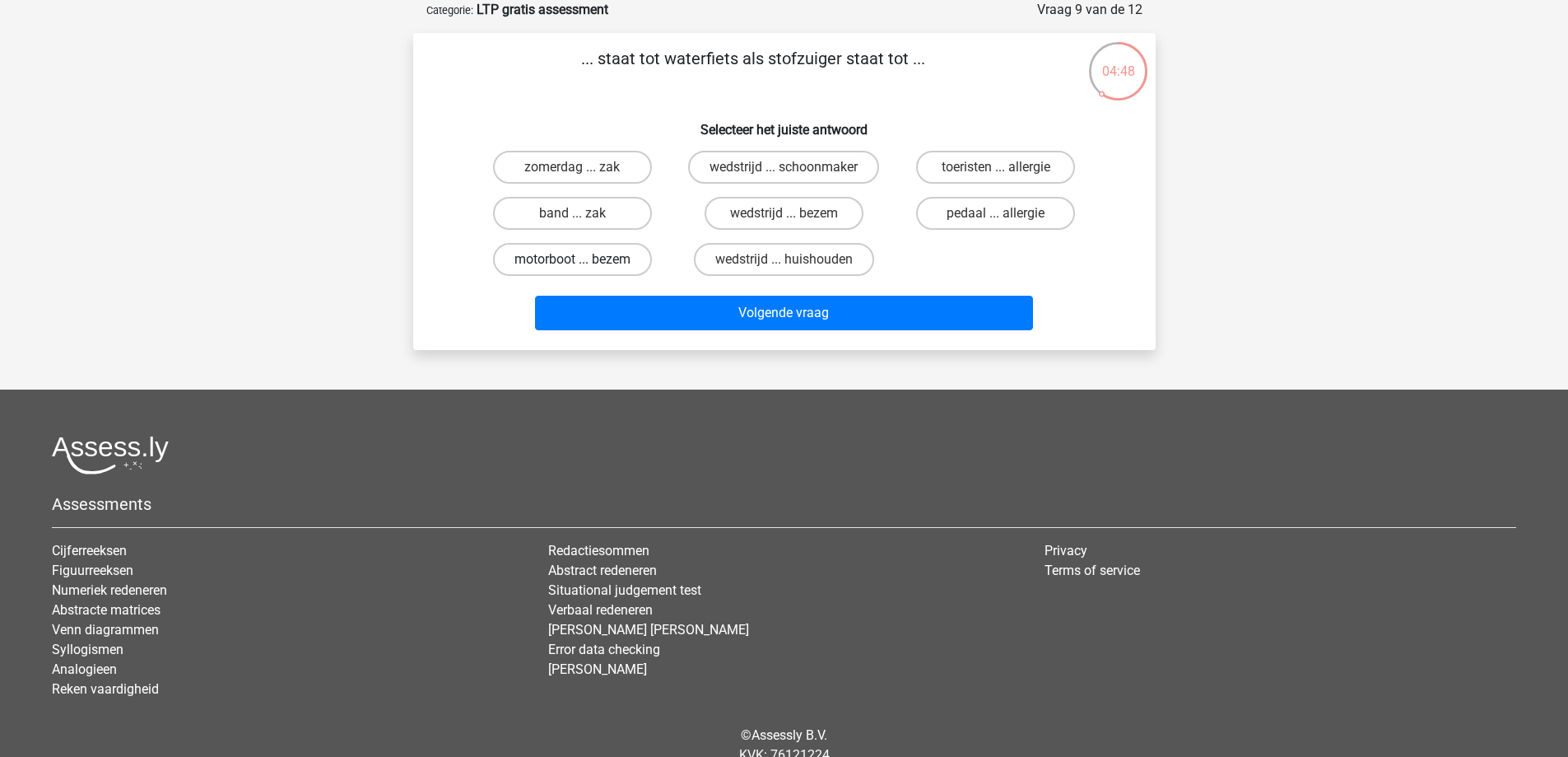
click at [589, 257] on label "motorboot ... bezem" at bounding box center [572, 259] width 159 height 33
click at [582, 259] on input "motorboot ... bezem" at bounding box center [577, 264] width 11 height 11
radio input "true"
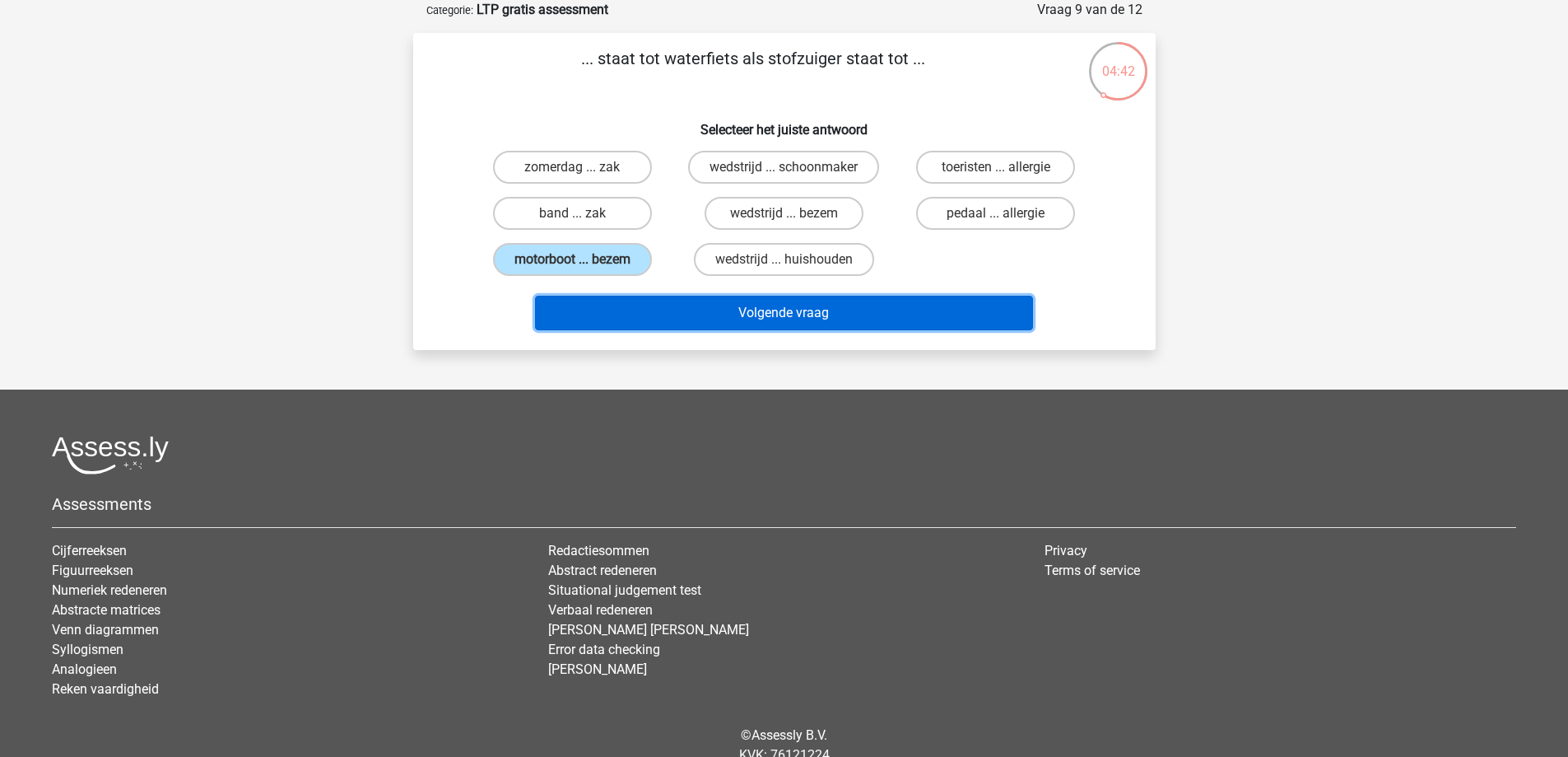
click at [662, 305] on button "Volgende vraag" at bounding box center [784, 313] width 498 height 34
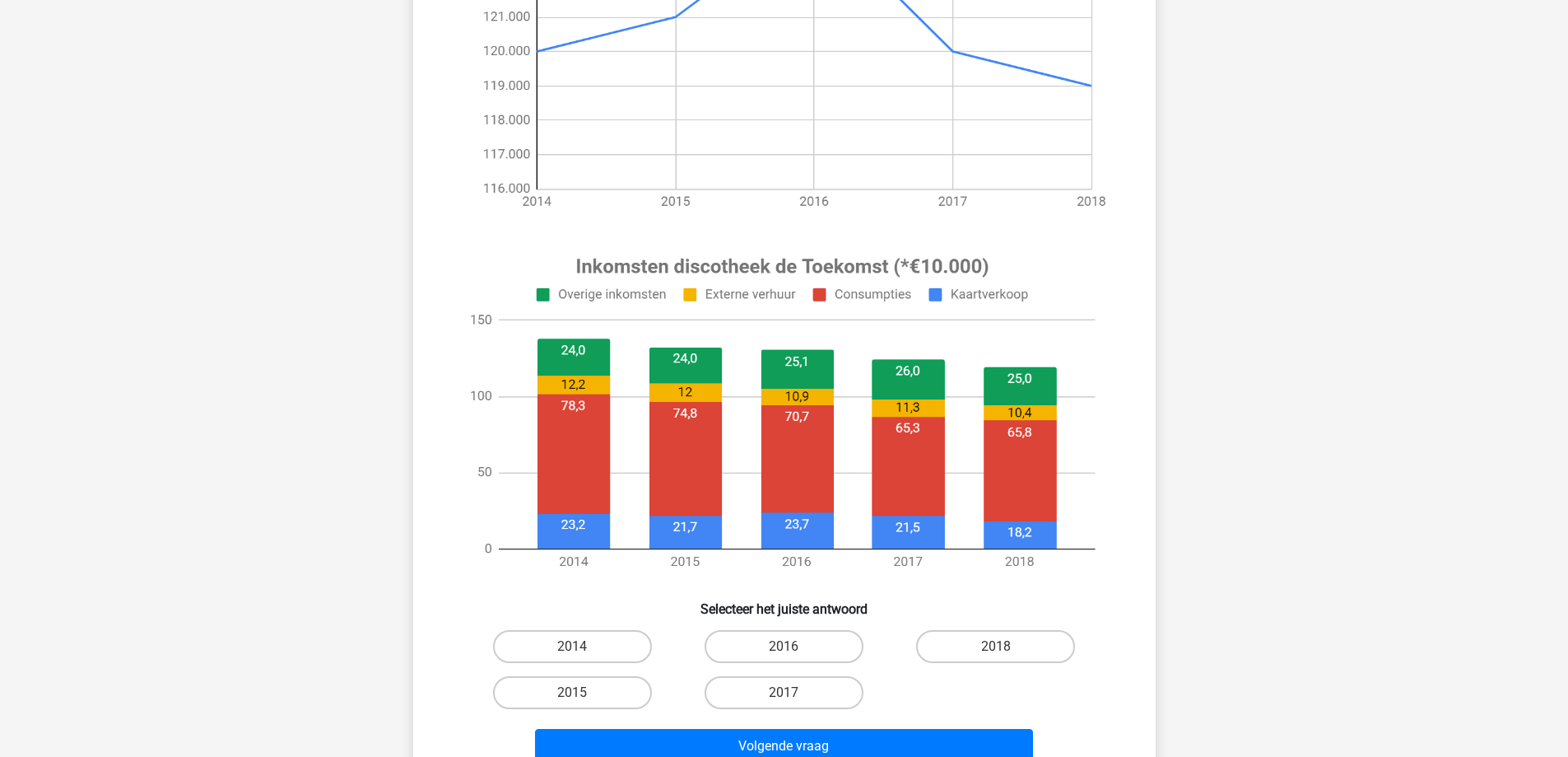
scroll to position [412, 0]
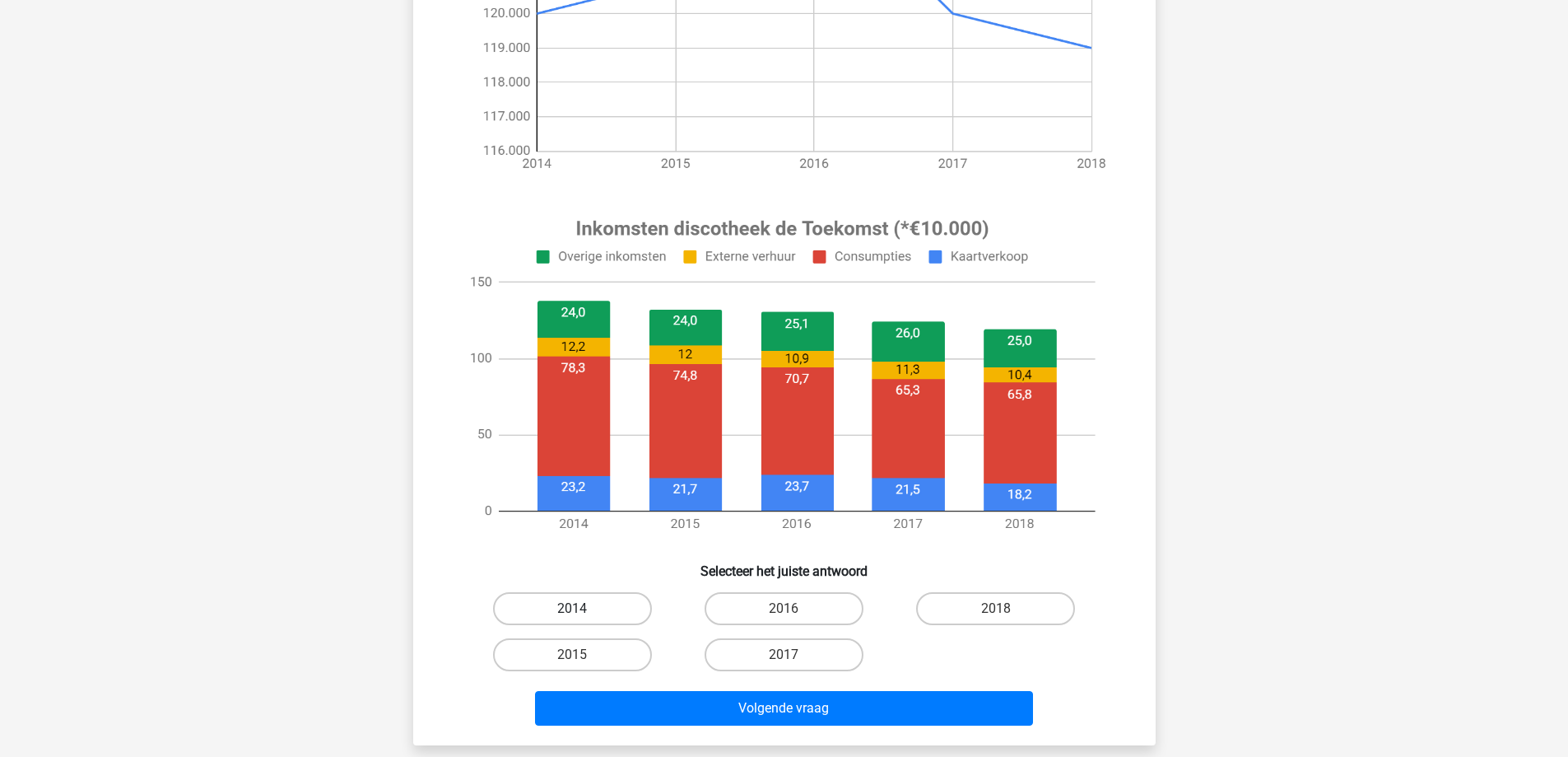
click at [577, 606] on label "2014" at bounding box center [572, 609] width 159 height 33
click at [577, 609] on input "2014" at bounding box center [577, 614] width 11 height 11
radio input "true"
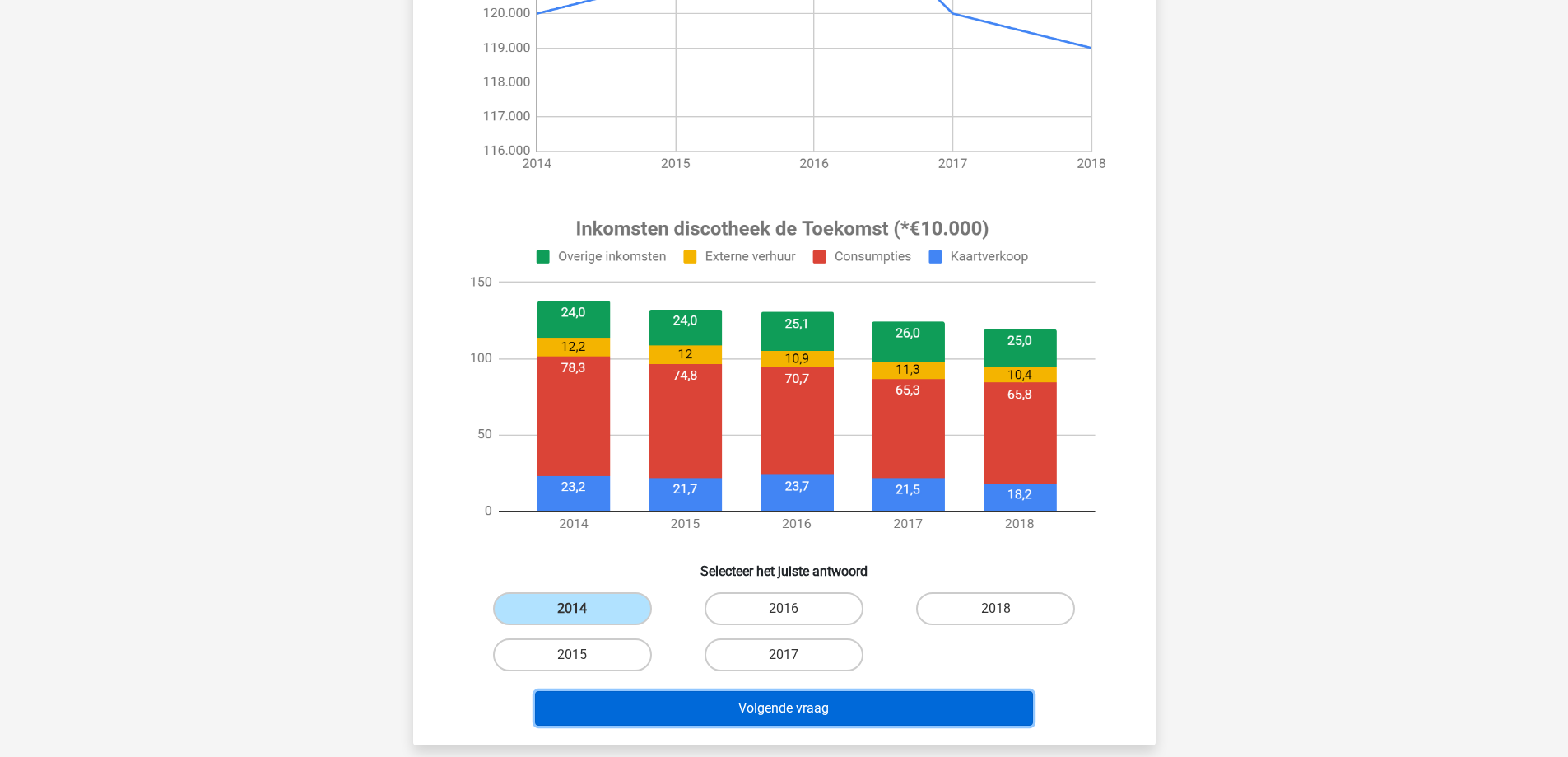
click at [821, 720] on button "Volgende vraag" at bounding box center [784, 708] width 498 height 34
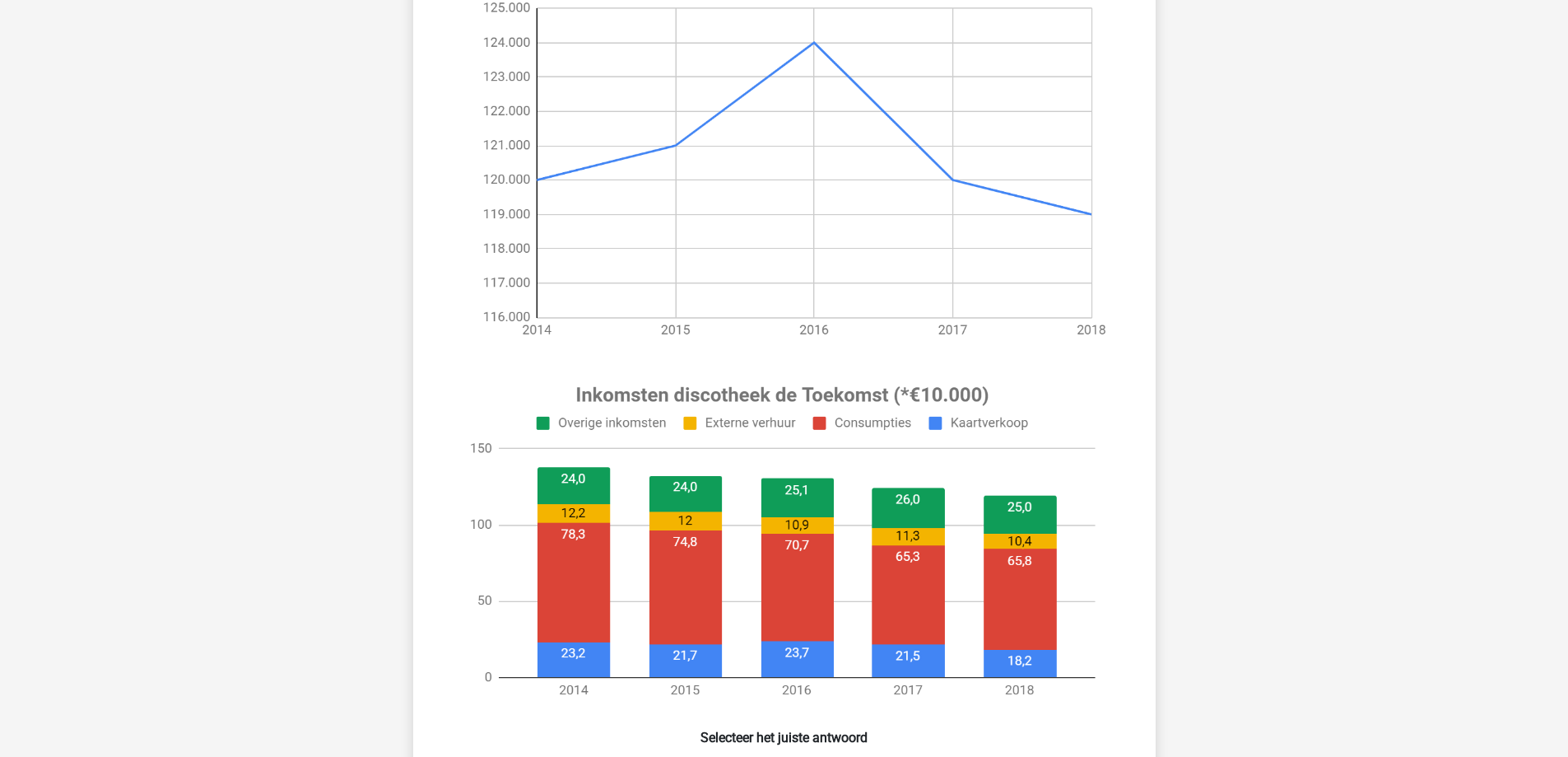
scroll to position [494, 0]
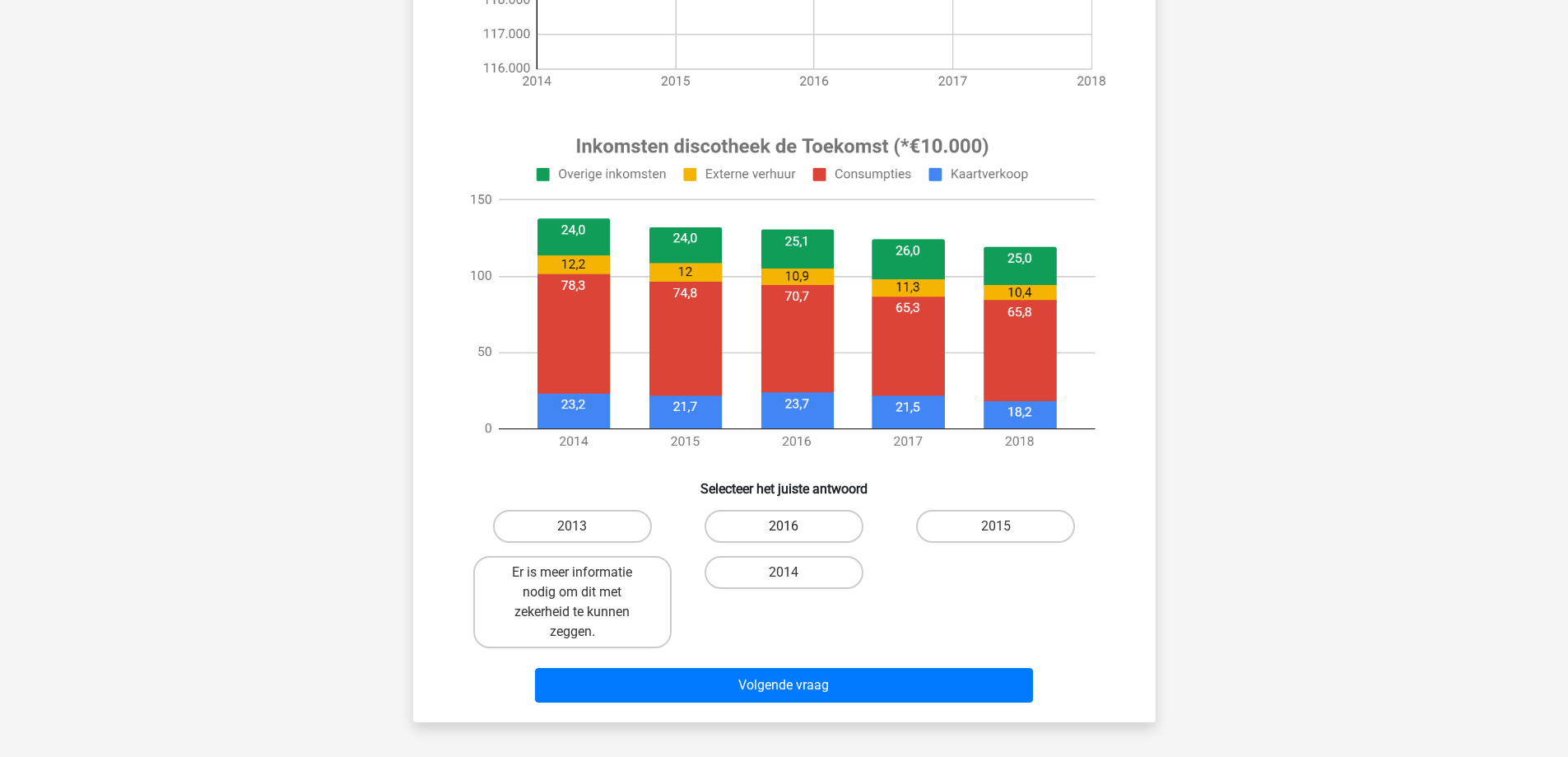
click at [783, 518] on label "2016" at bounding box center [784, 526] width 159 height 33
click at [783, 526] on input "2016" at bounding box center [788, 531] width 11 height 11
radio input "true"
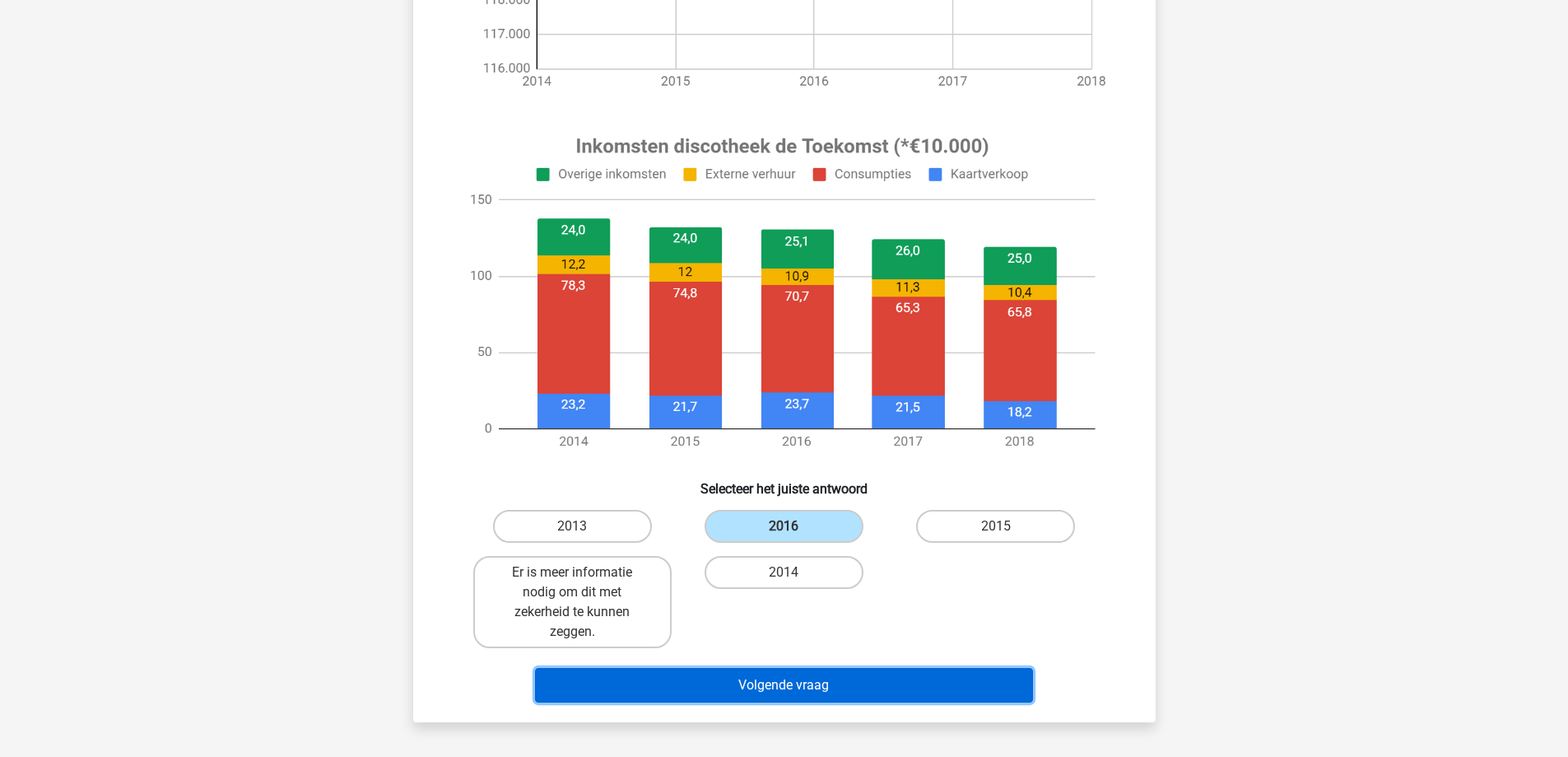
click at [739, 686] on button "Volgende vraag" at bounding box center [784, 684] width 498 height 34
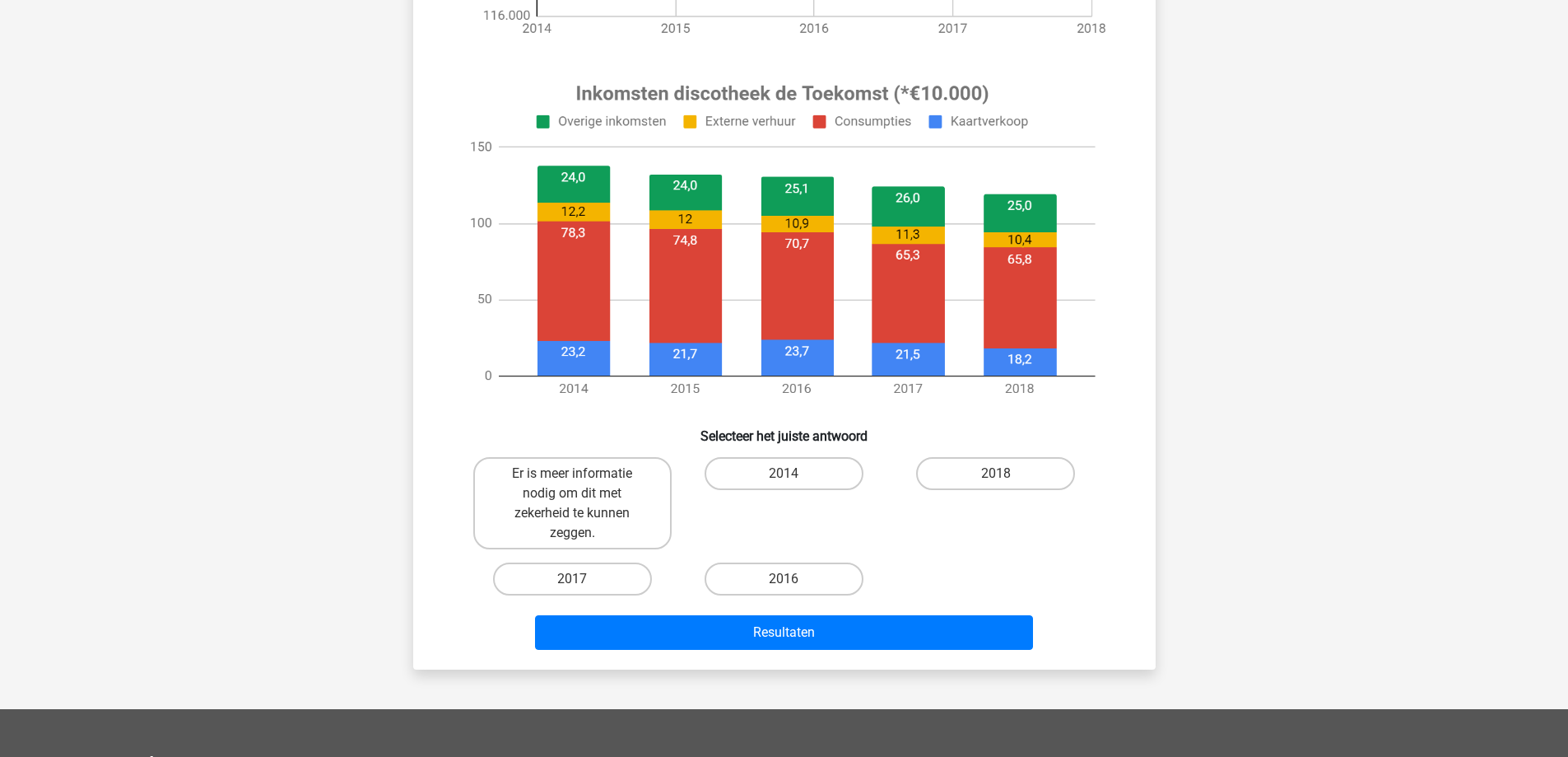
scroll to position [576, 0]
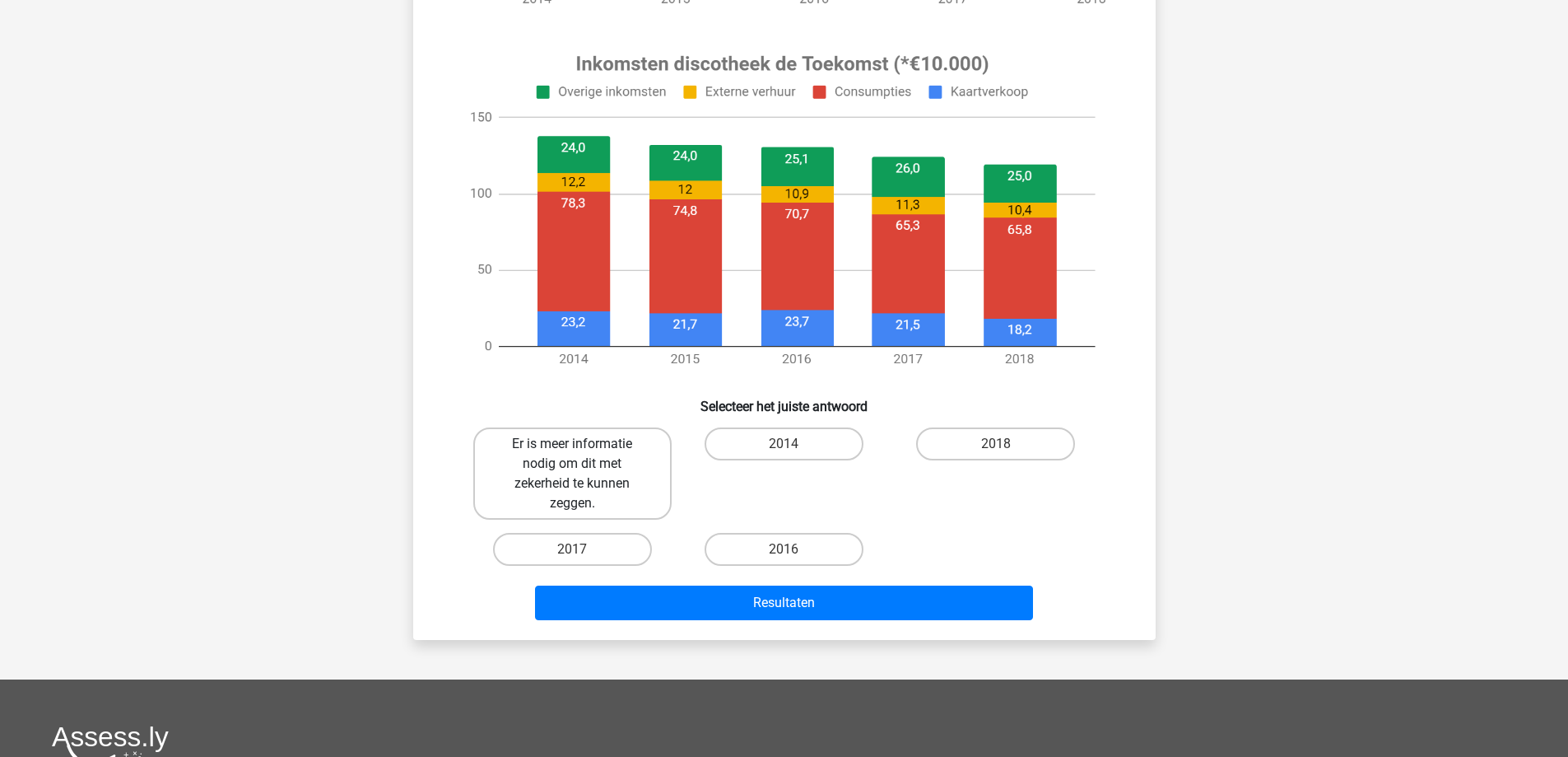
click at [635, 440] on label "Er is meer informatie nodig om dit met zekerheid te kunnen zeggen." at bounding box center [572, 474] width 198 height 93
click at [582, 444] on input "Er is meer informatie nodig om dit met zekerheid te kunnen zeggen." at bounding box center [577, 449] width 11 height 11
radio input "true"
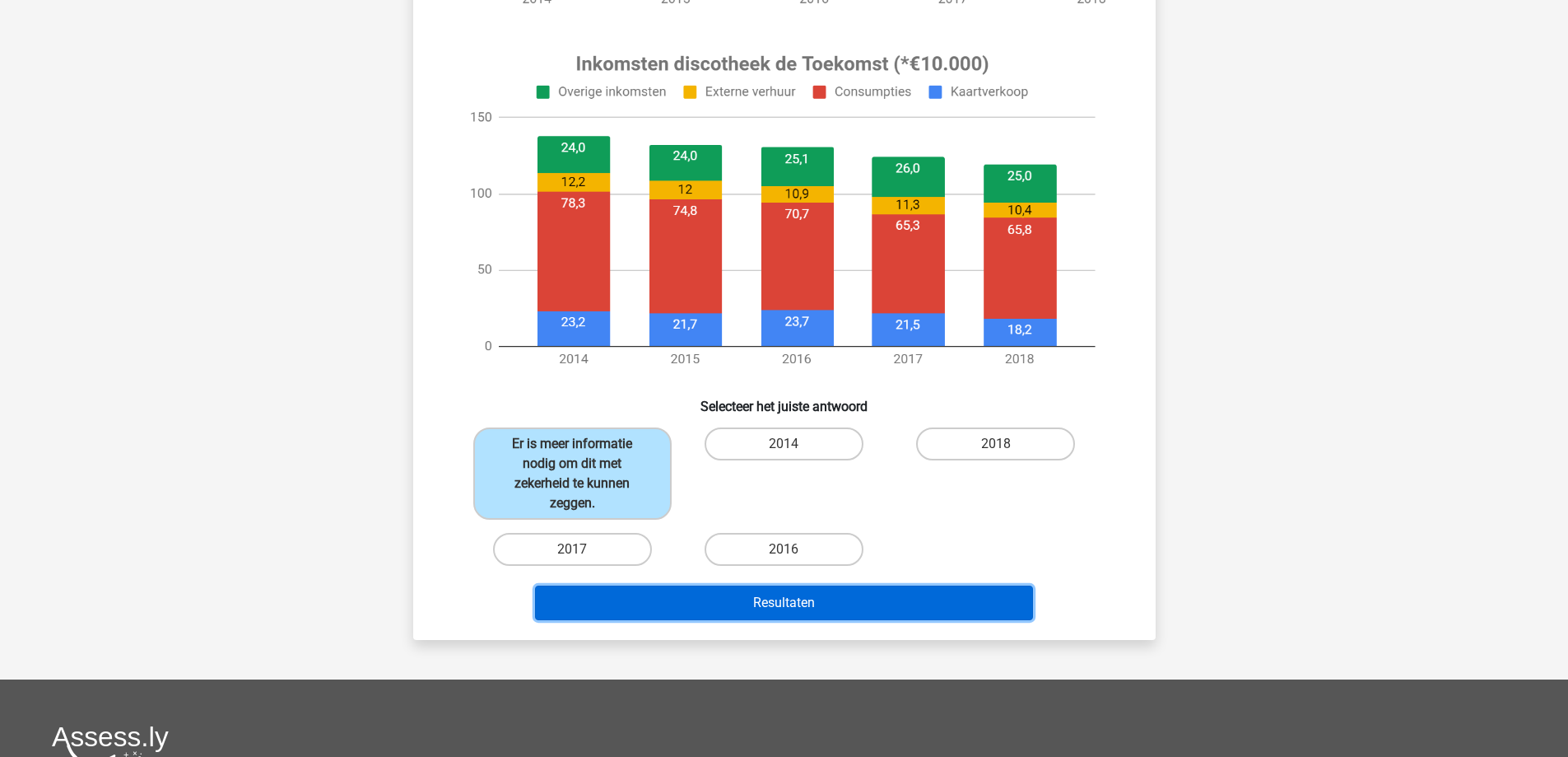
click at [826, 619] on button "Resultaten" at bounding box center [784, 602] width 498 height 34
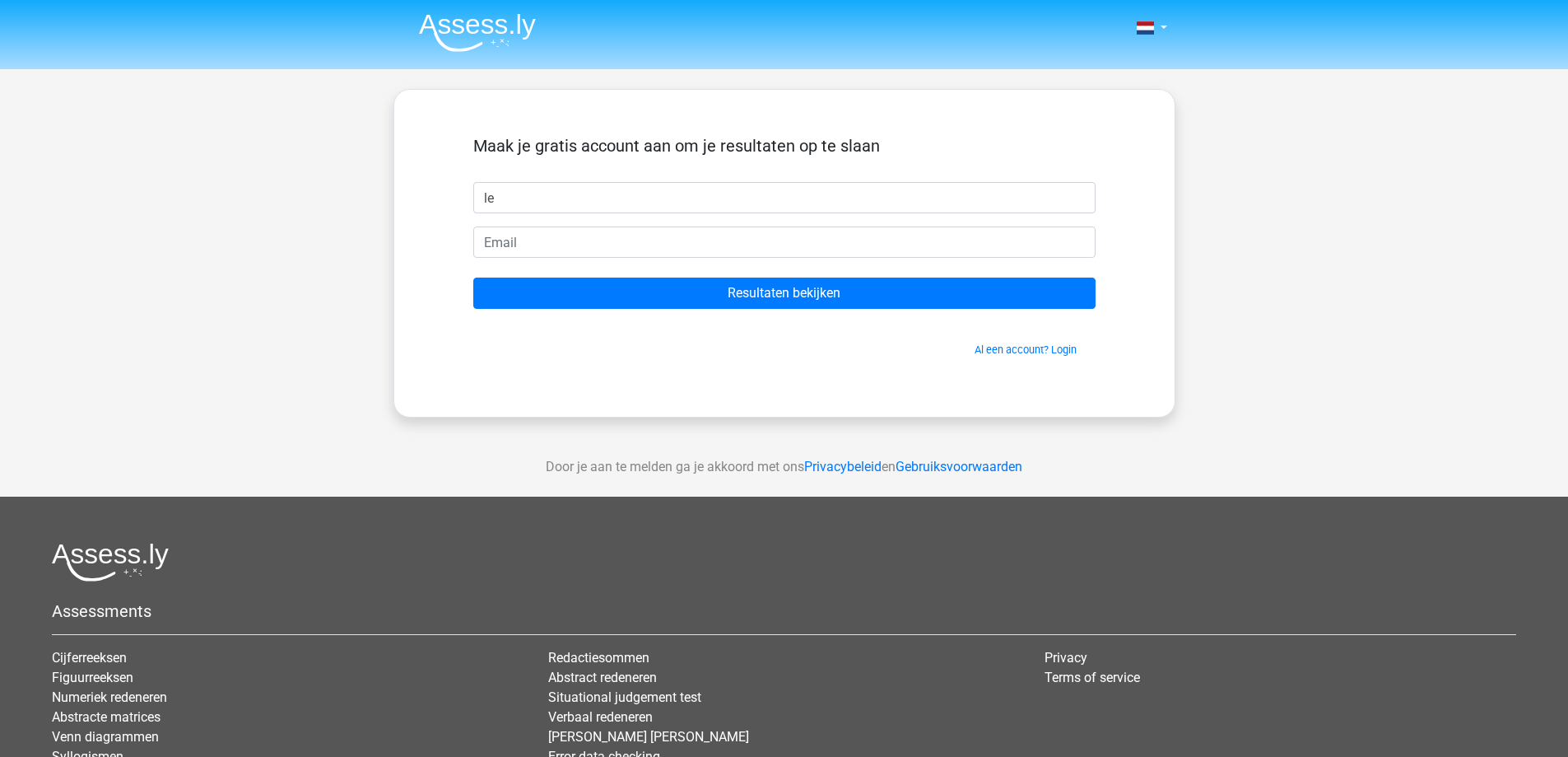
type input "l"
type input "[PERSON_NAME]"
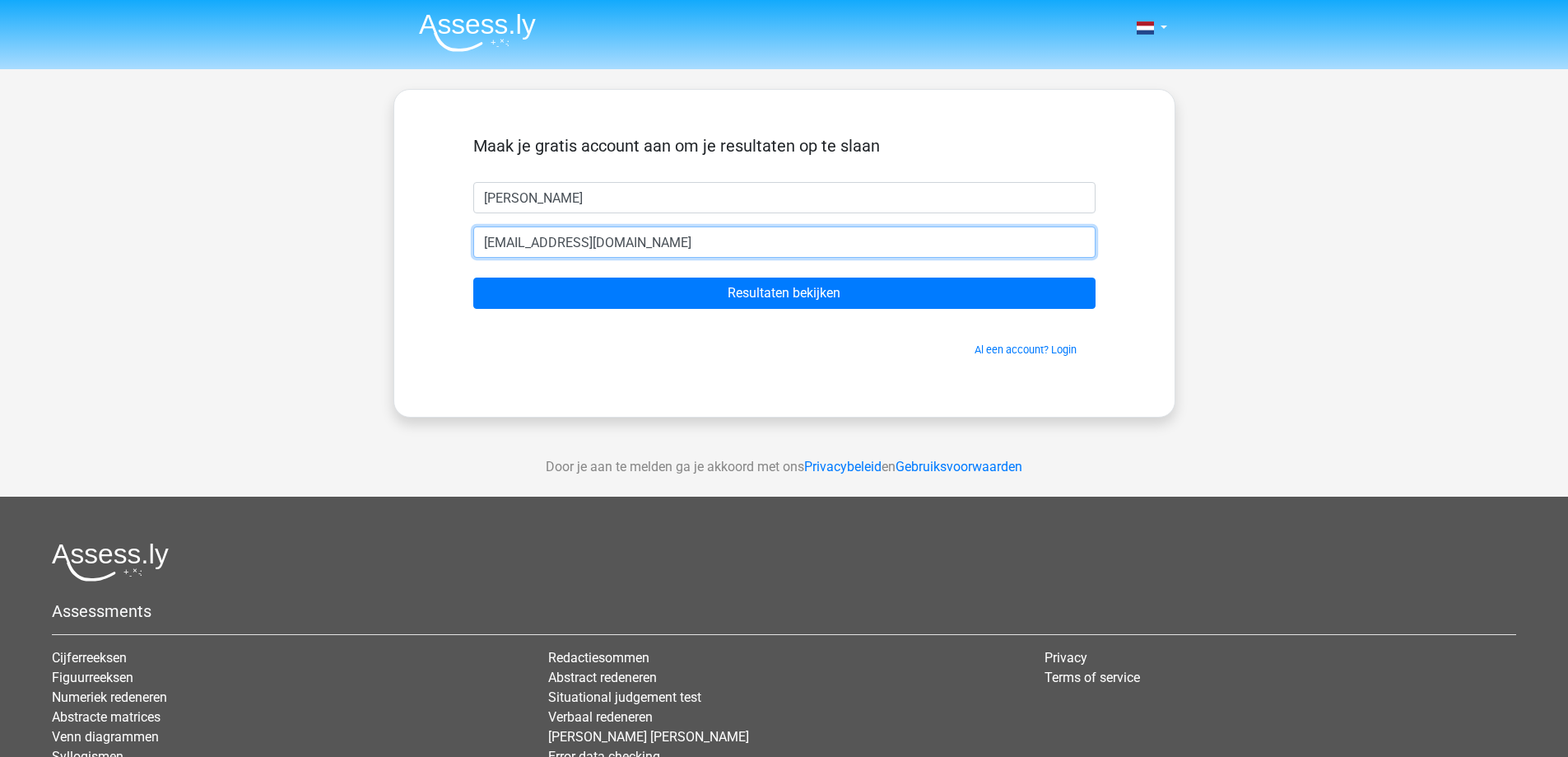
type input "[EMAIL_ADDRESS][DOMAIN_NAME]"
click at [473, 278] on input "Resultaten bekijken" at bounding box center [784, 293] width 622 height 32
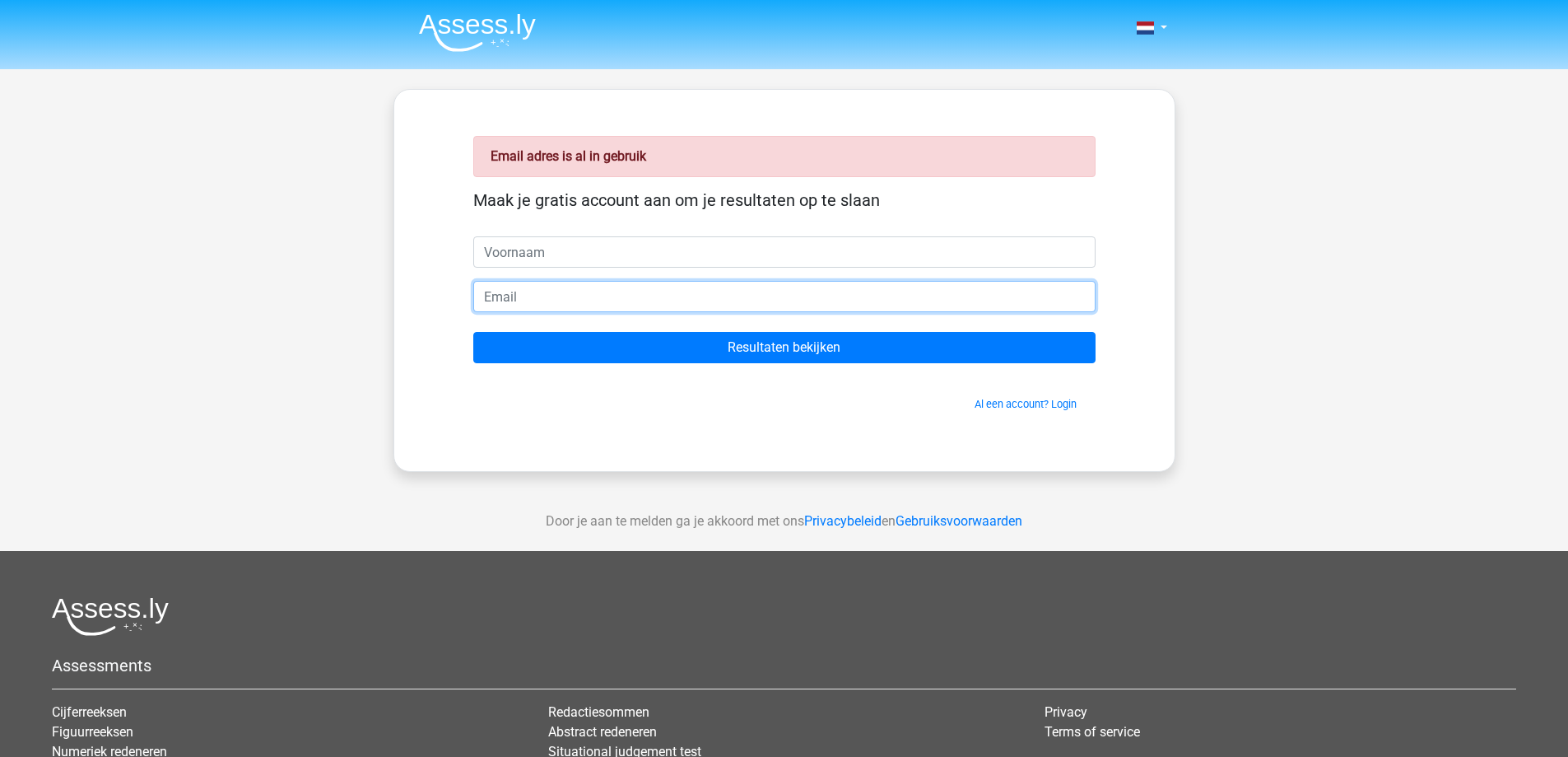
click at [576, 298] on input "email" at bounding box center [784, 297] width 622 height 32
type input "[EMAIL_ADDRESS][DOMAIN_NAME]"
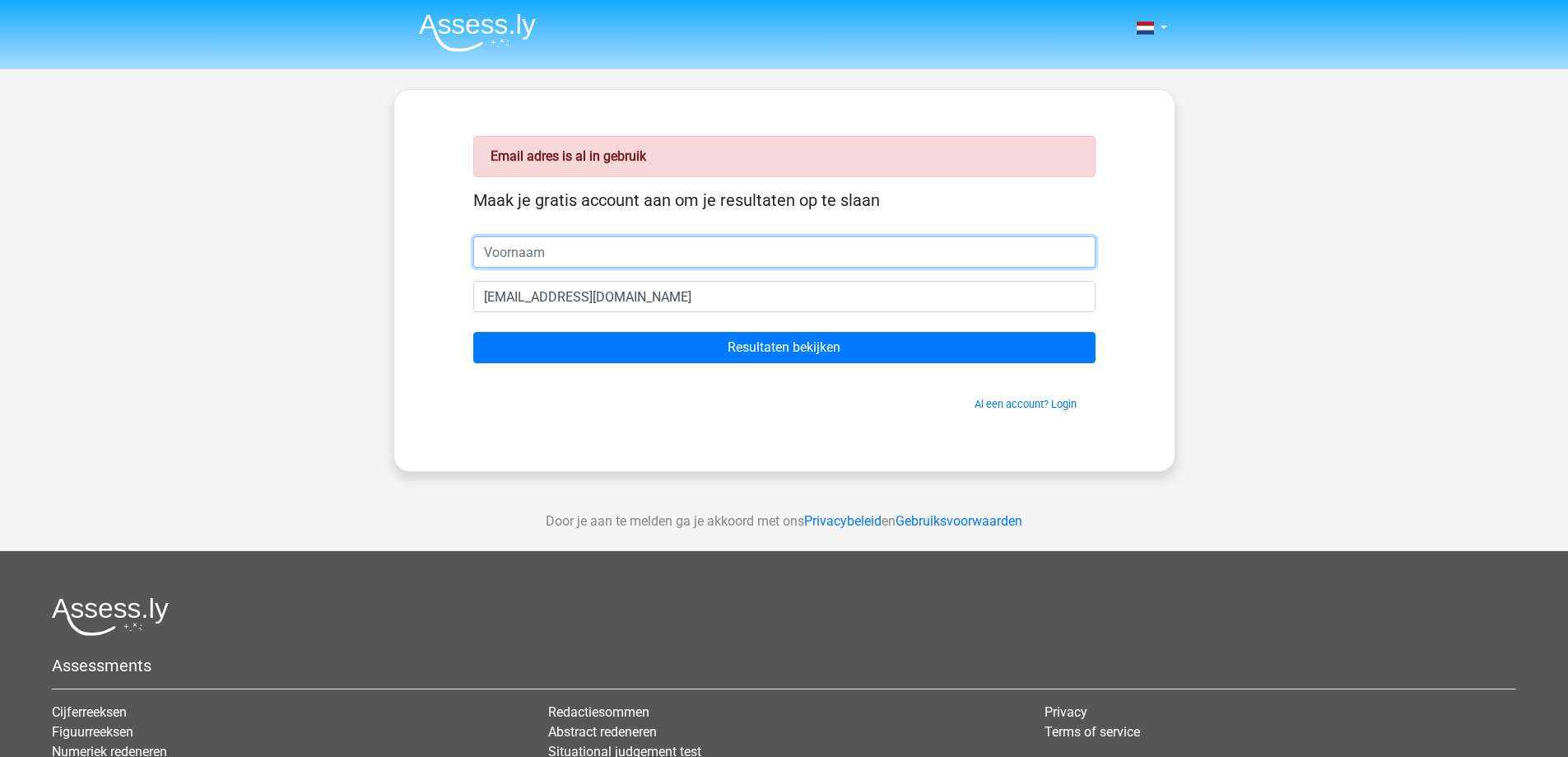
click at [585, 258] on input "text" at bounding box center [784, 252] width 622 height 32
type input "[PERSON_NAME]"
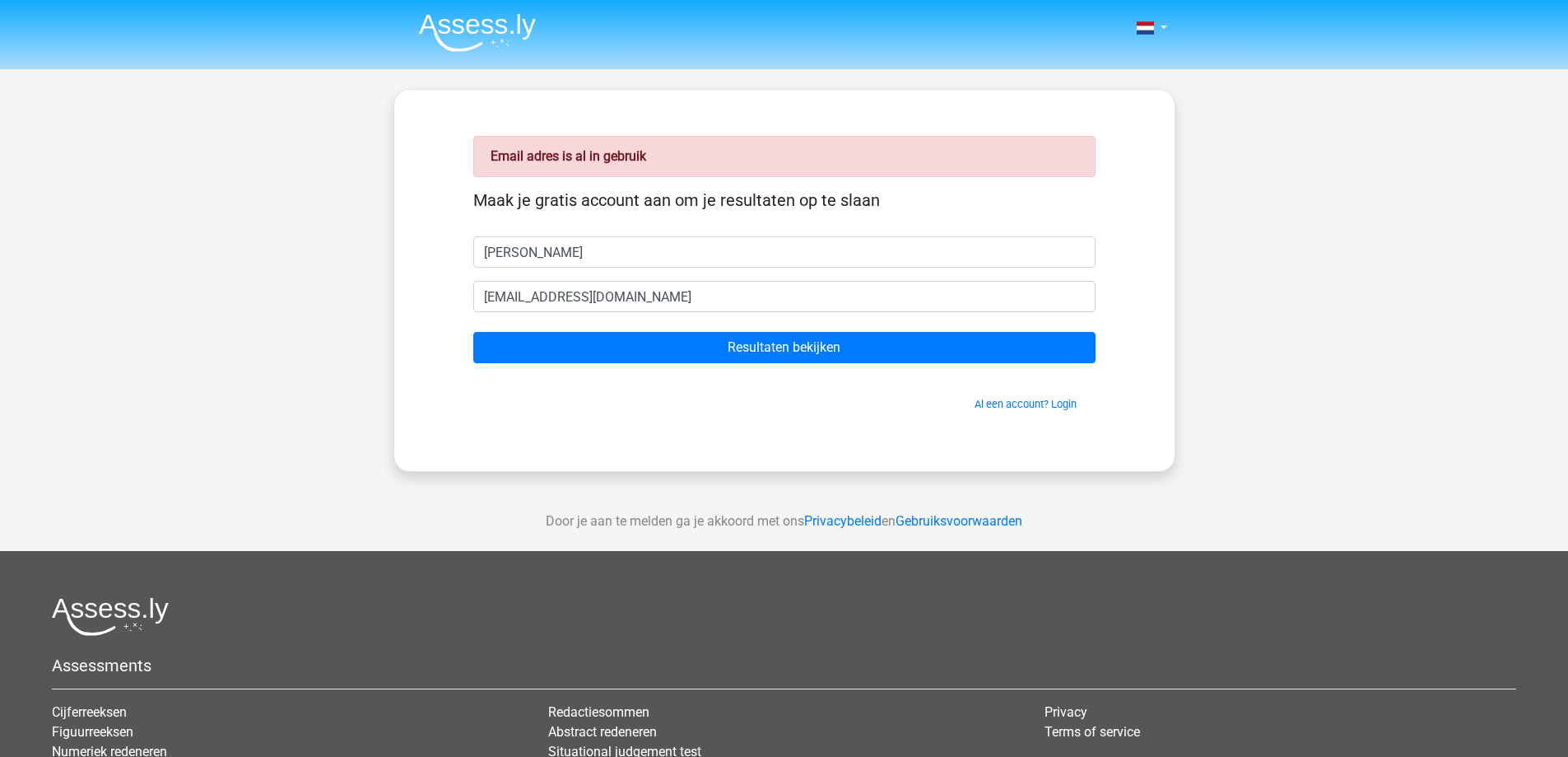
click at [620, 331] on form "Maak je gratis account aan om je resultaten op te slaan david seniorfenne@gmail…" at bounding box center [784, 301] width 622 height 222
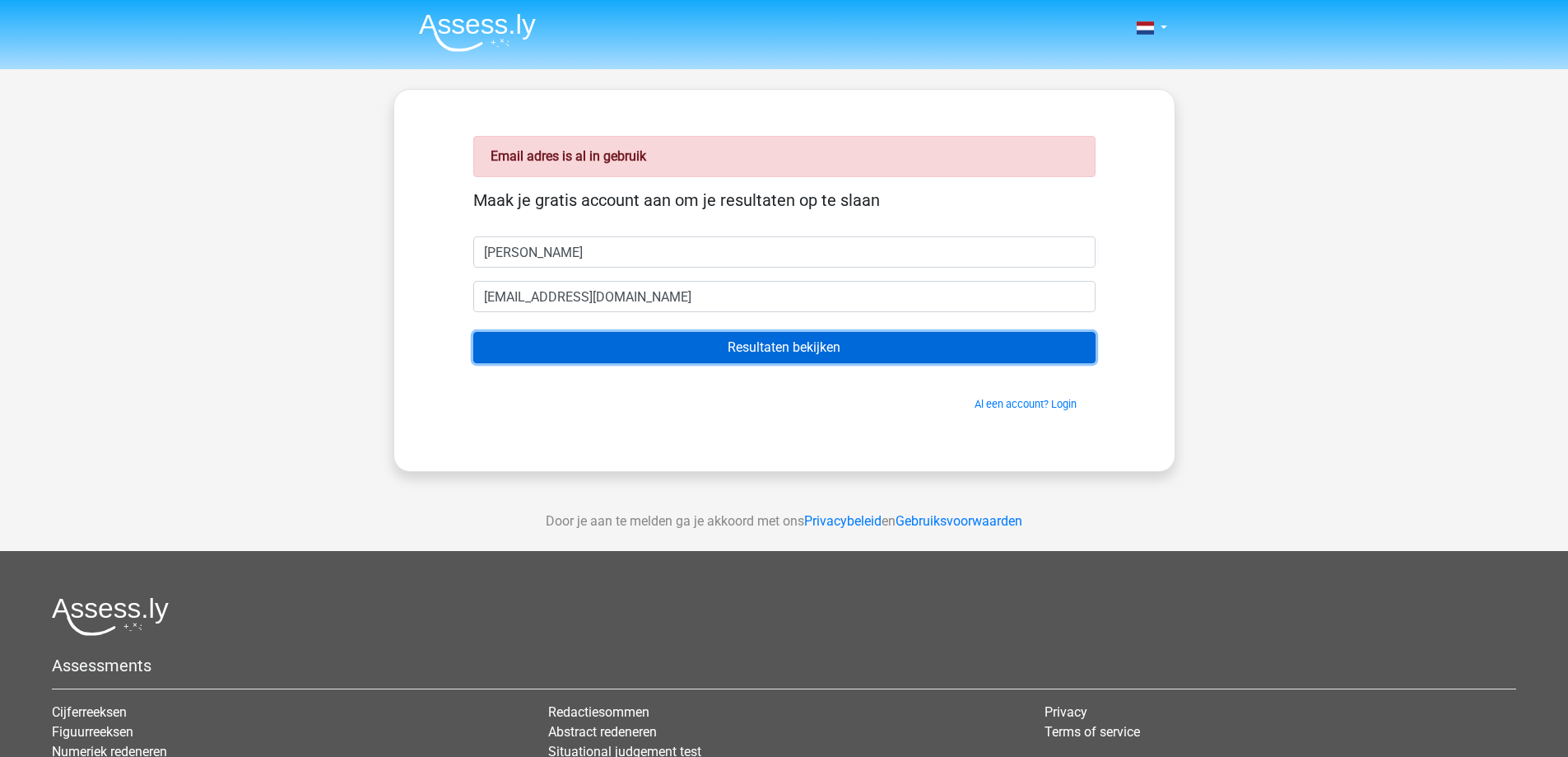
click at [620, 343] on input "Resultaten bekijken" at bounding box center [784, 348] width 622 height 32
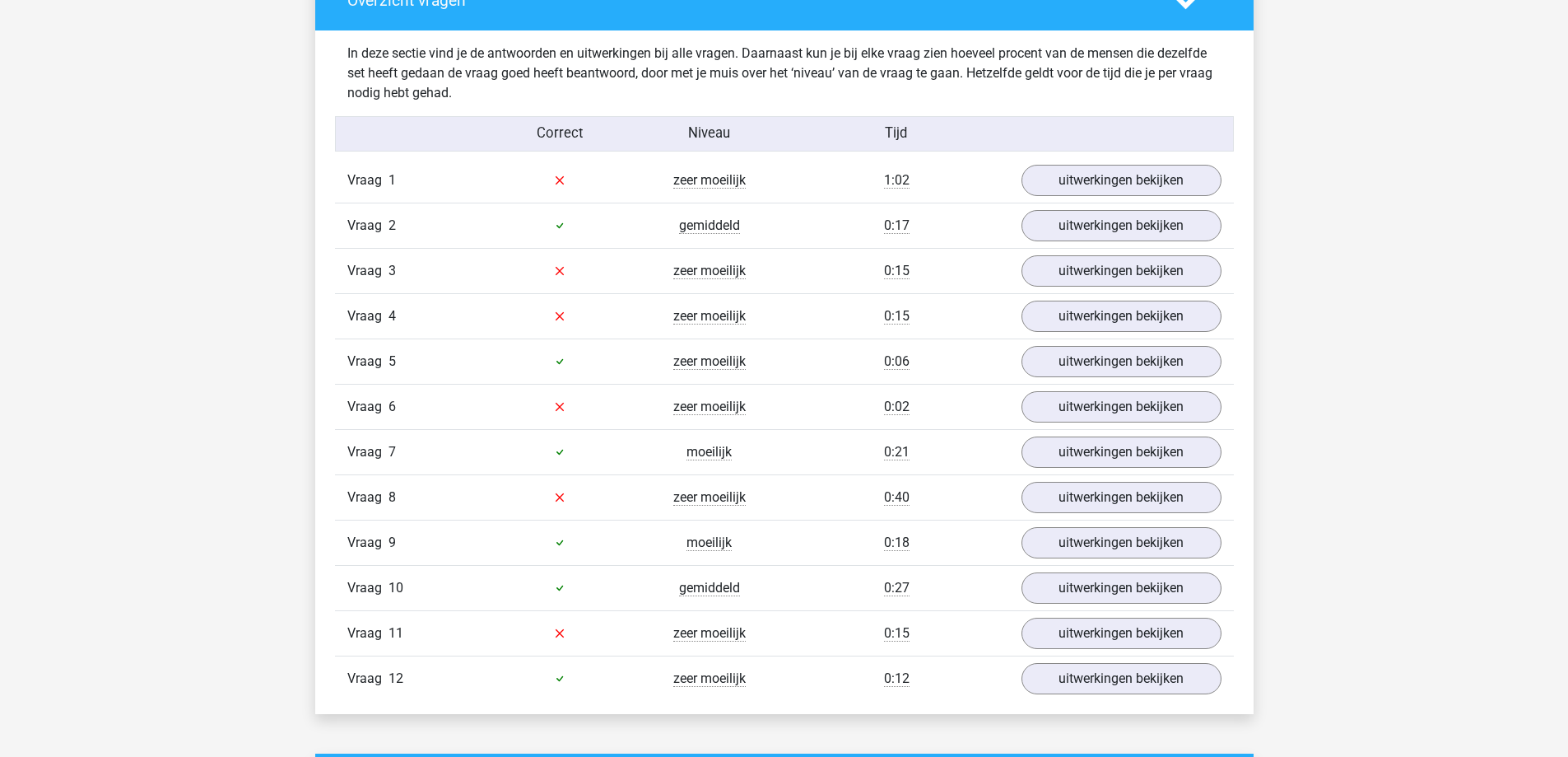
scroll to position [1812, 0]
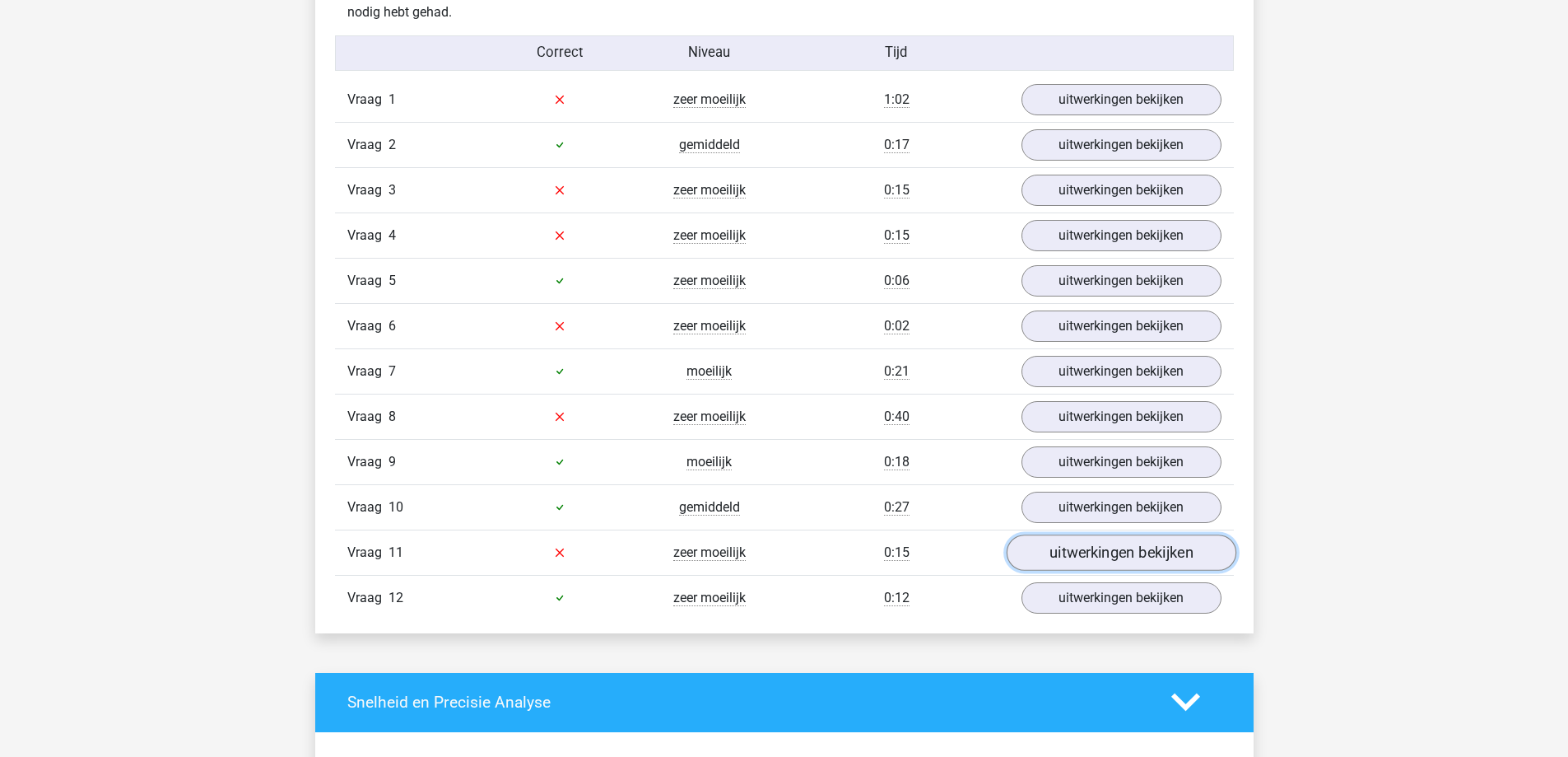
click at [1153, 546] on link "uitwerkingen bekijken" at bounding box center [1121, 552] width 230 height 36
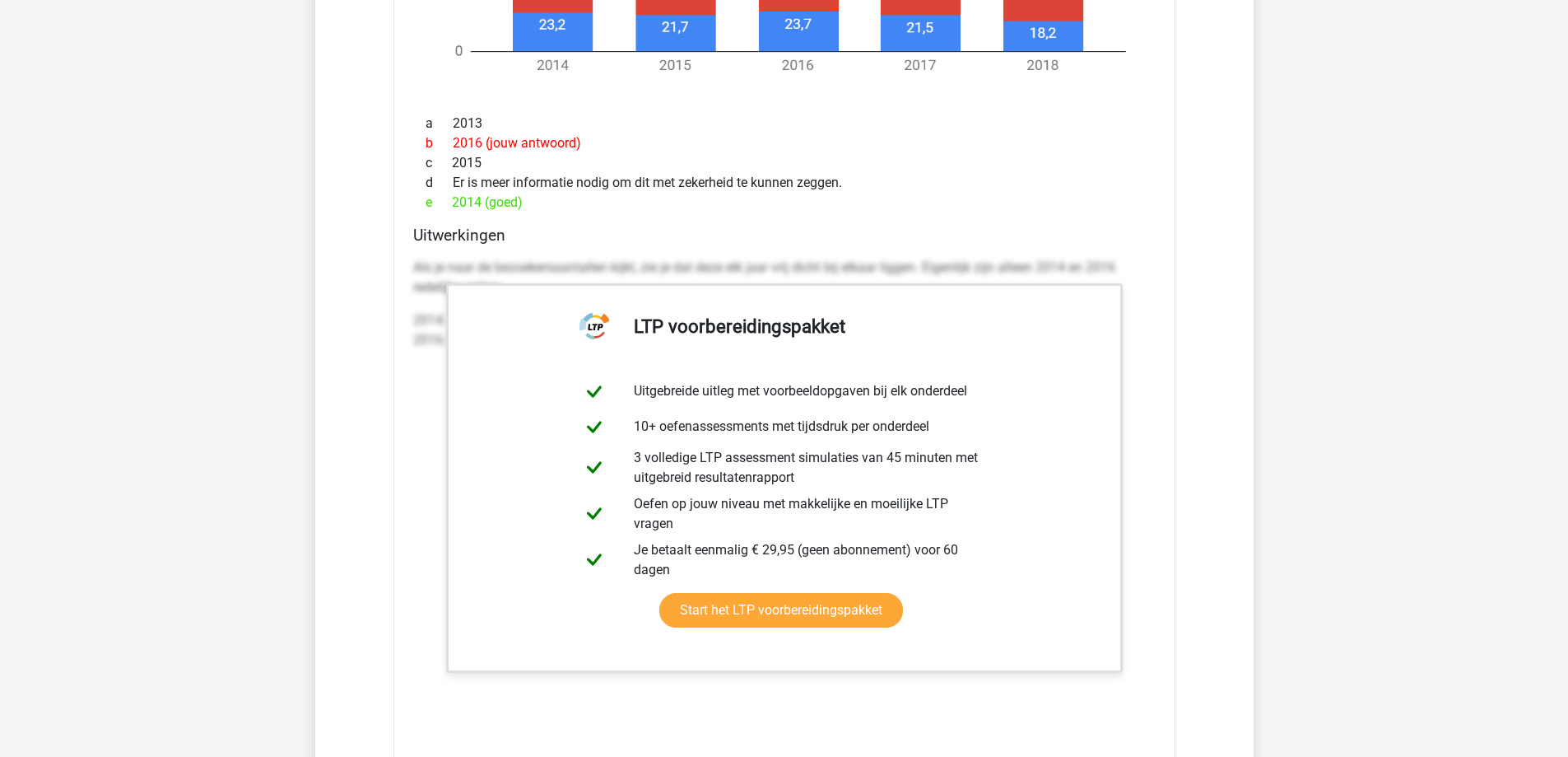
scroll to position [3211, 0]
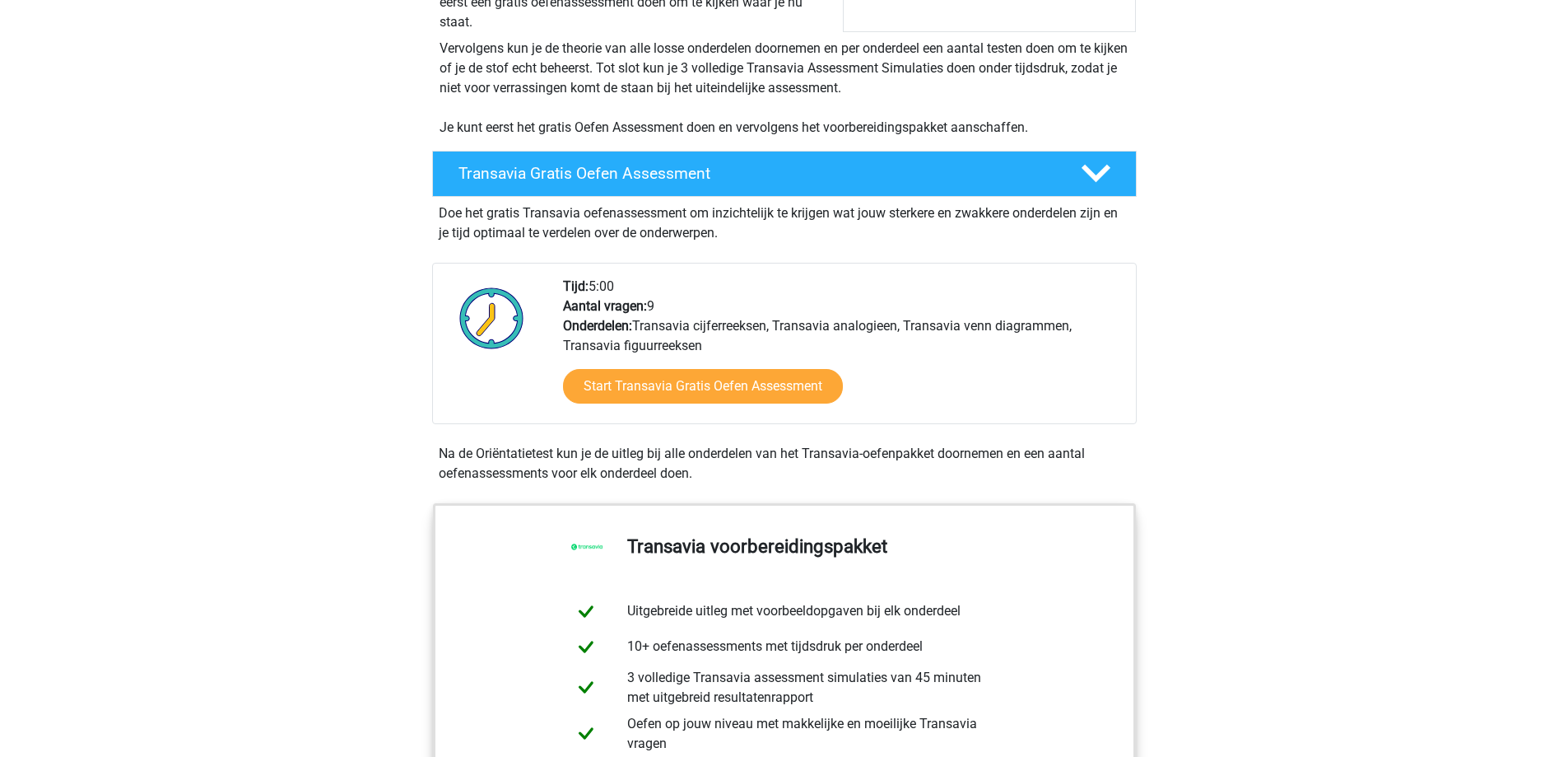
scroll to position [329, 0]
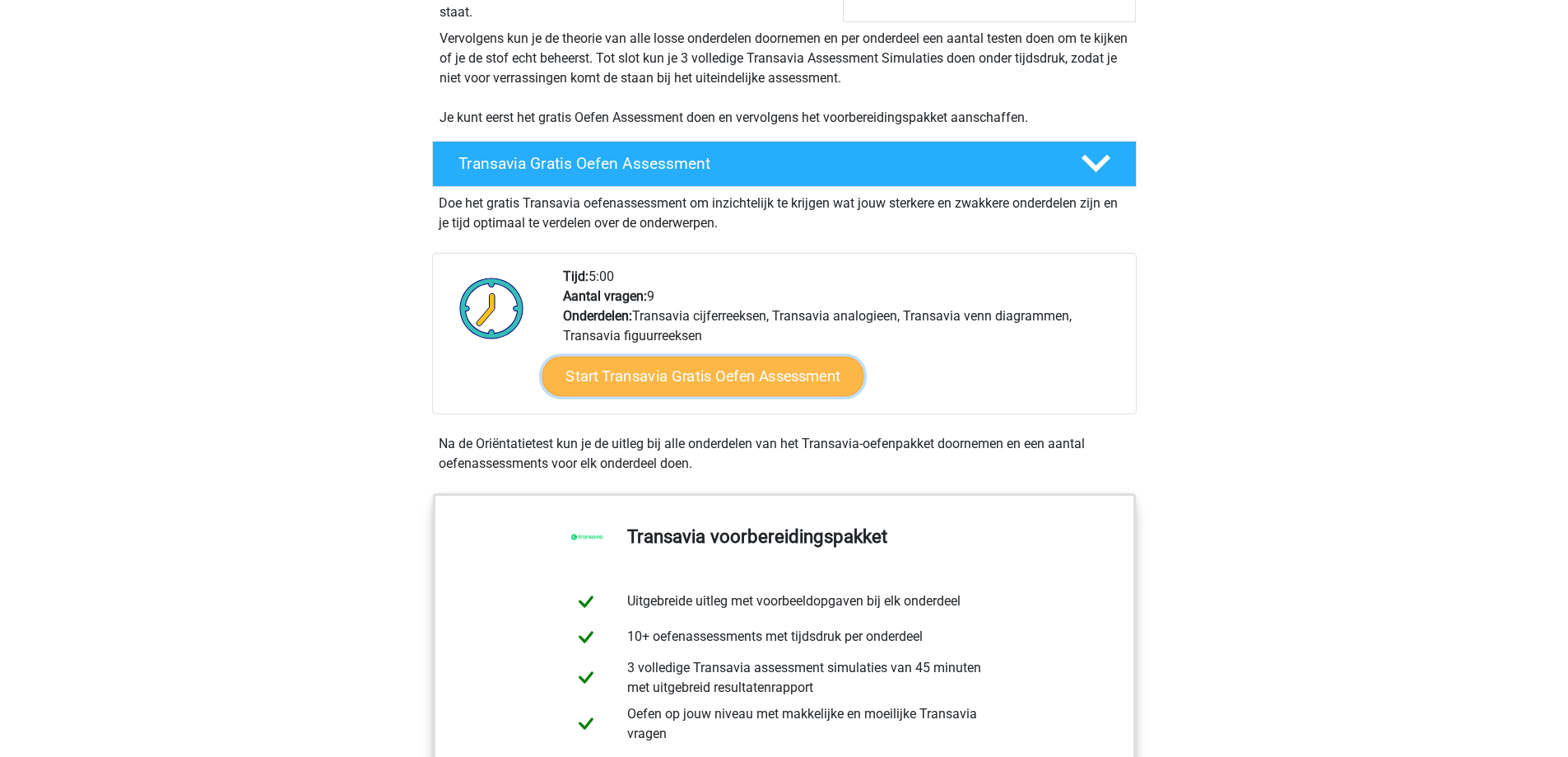
click at [740, 387] on link "Start Transavia Gratis Oefen Assessment" at bounding box center [702, 376] width 322 height 39
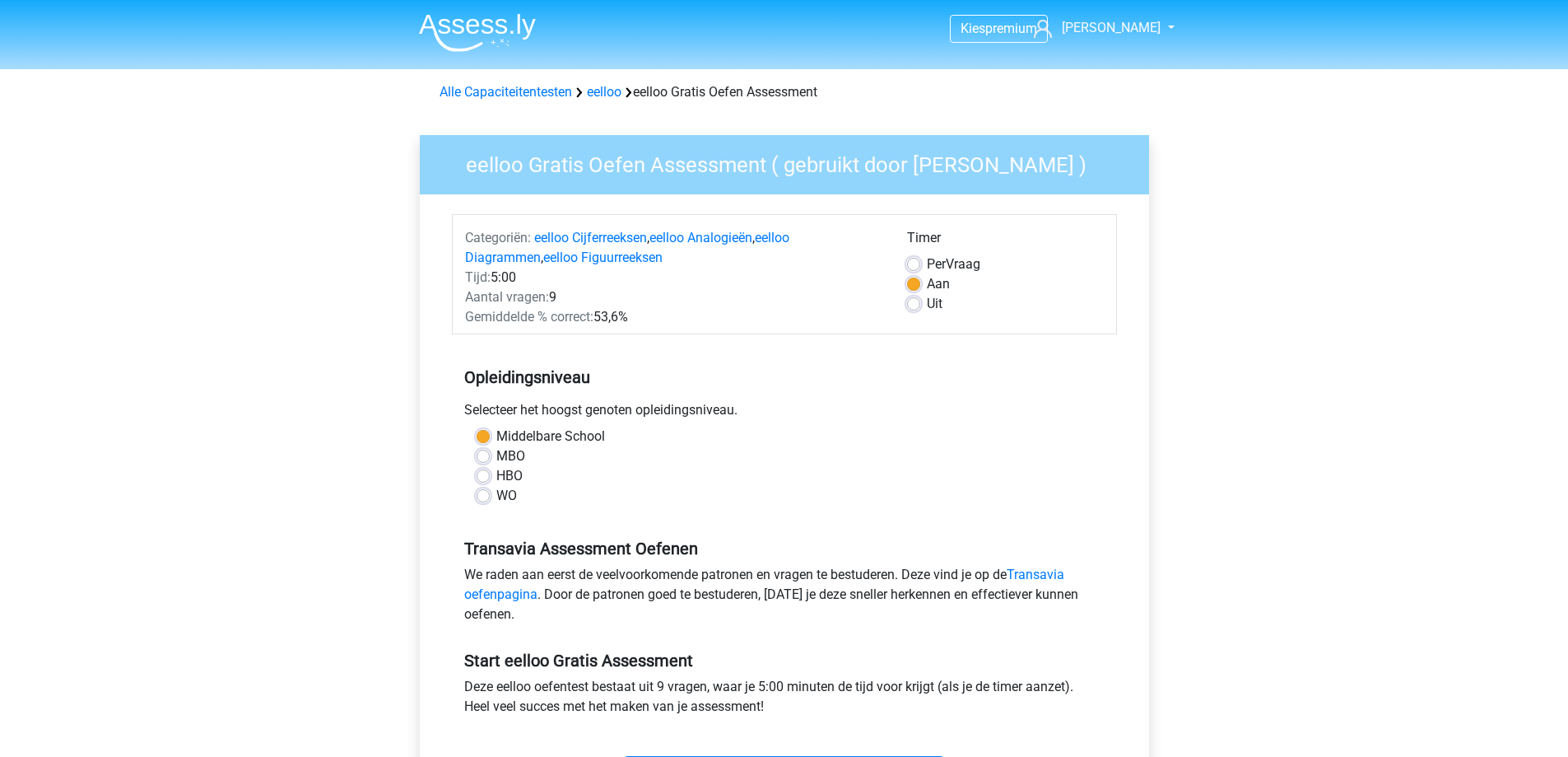
click at [508, 468] on label "HBO" at bounding box center [510, 476] width 27 height 20
click at [490, 468] on input "HBO" at bounding box center [483, 474] width 13 height 17
radio input "true"
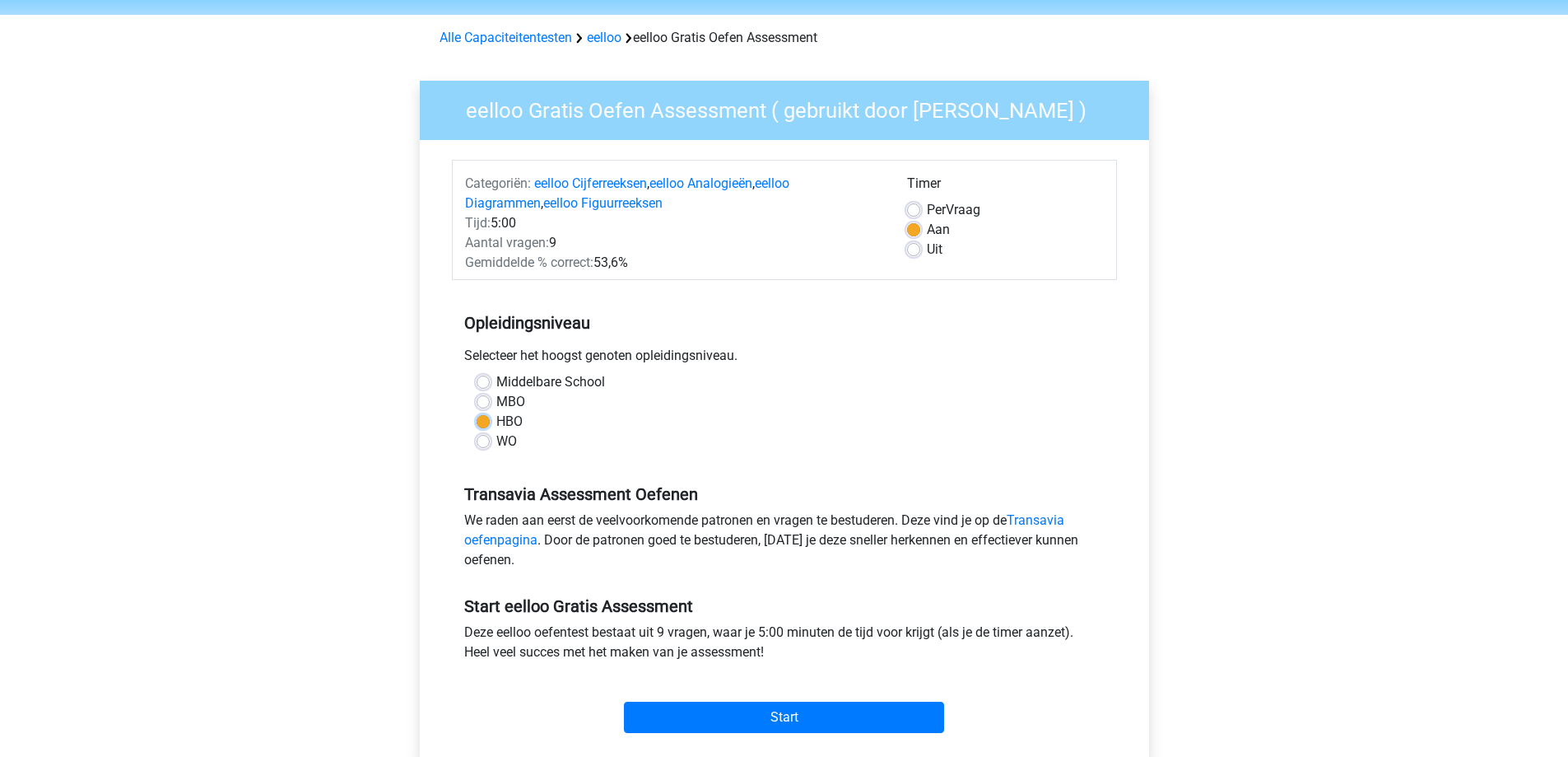
scroll to position [83, 0]
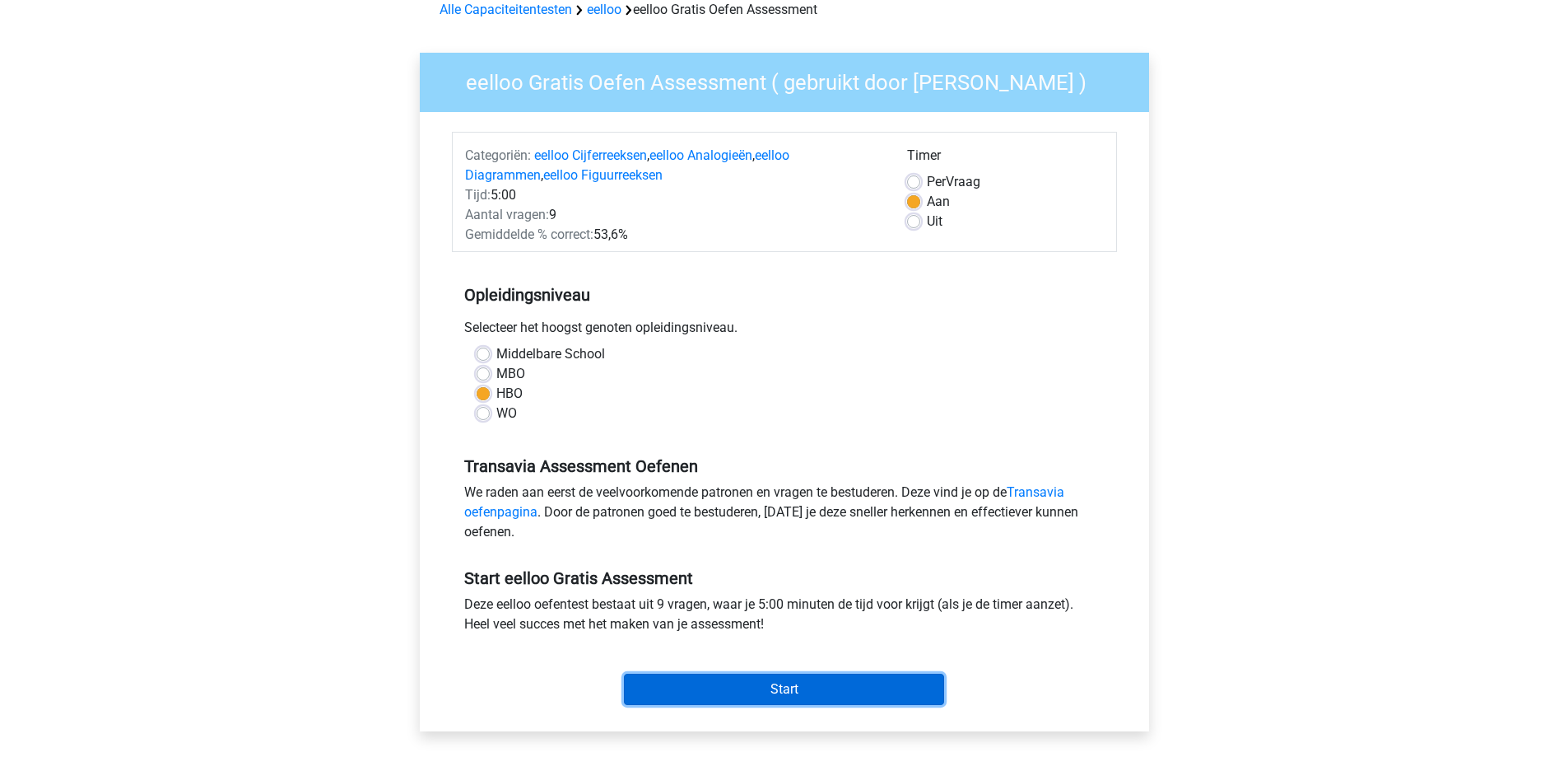
click at [741, 680] on input "Start" at bounding box center [784, 689] width 320 height 32
